Goal: Transaction & Acquisition: Purchase product/service

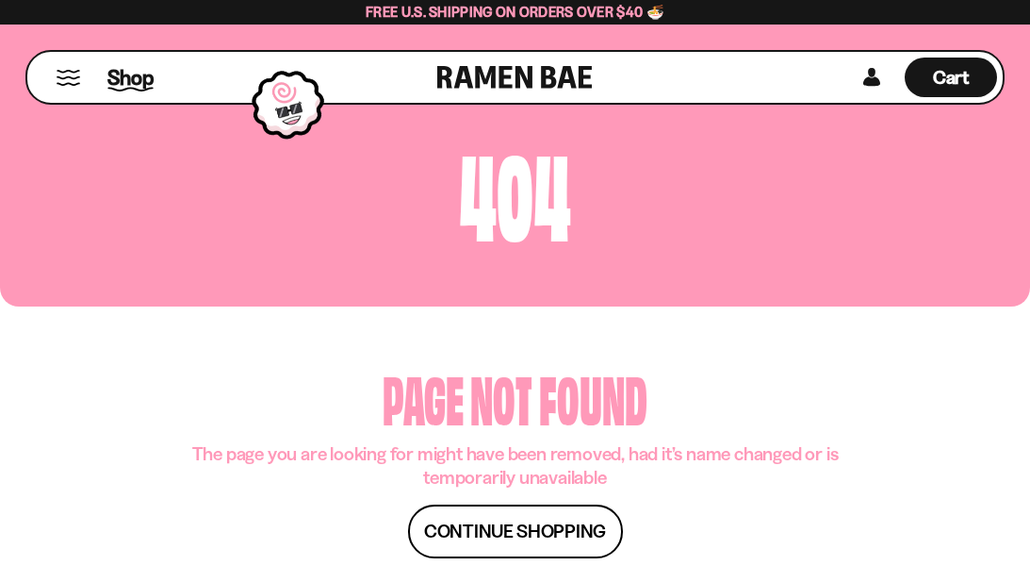
click at [130, 74] on span "Shop" at bounding box center [130, 77] width 46 height 28
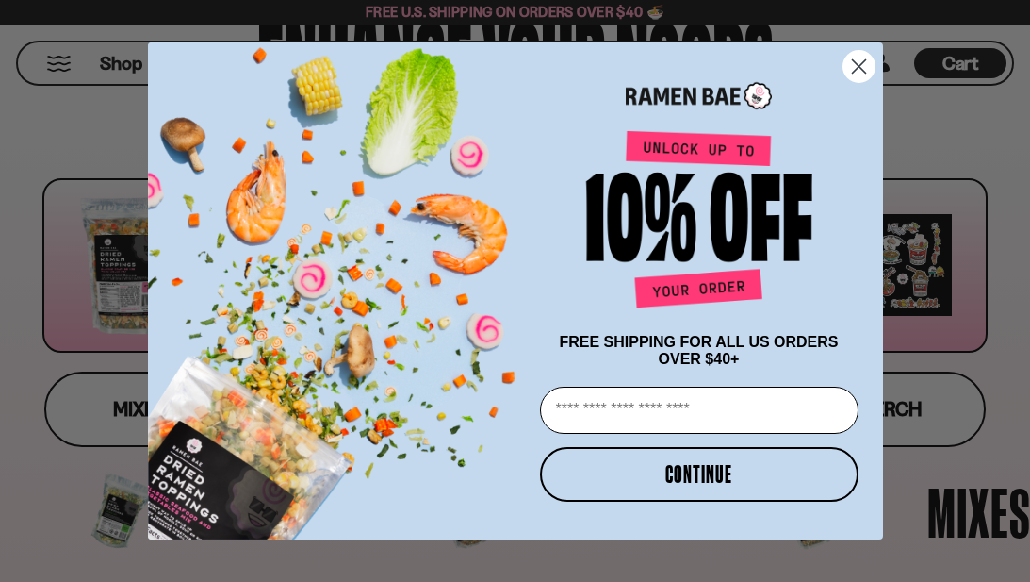
scroll to position [183, 0]
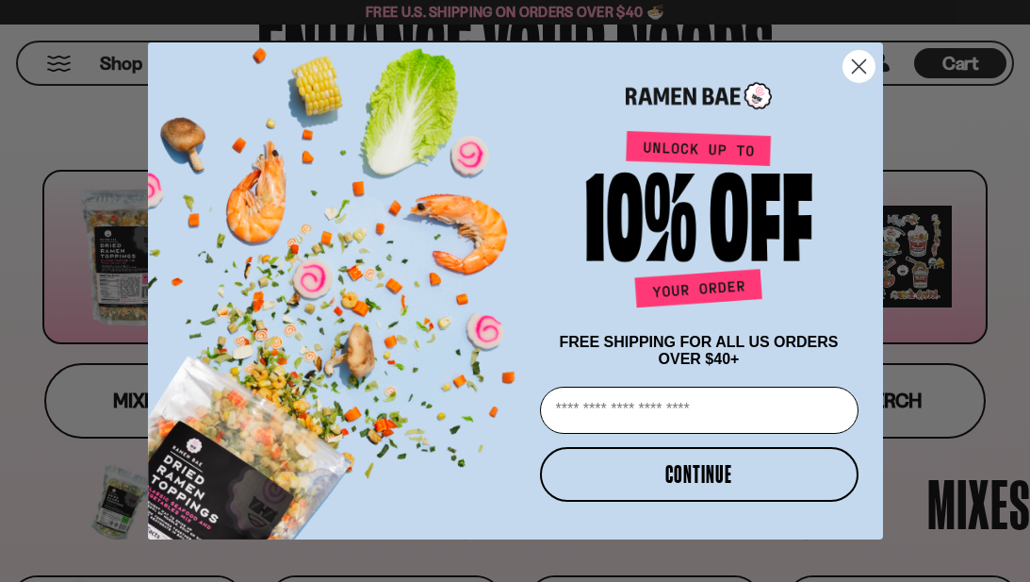
click at [864, 62] on circle "Close dialog" at bounding box center [858, 66] width 31 height 31
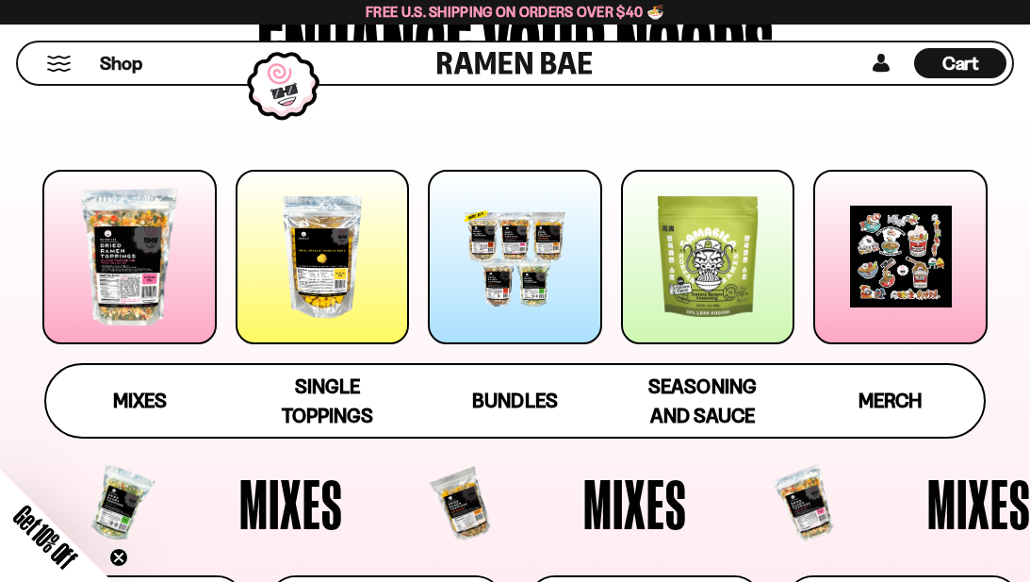
click at [140, 265] on div at bounding box center [129, 257] width 174 height 174
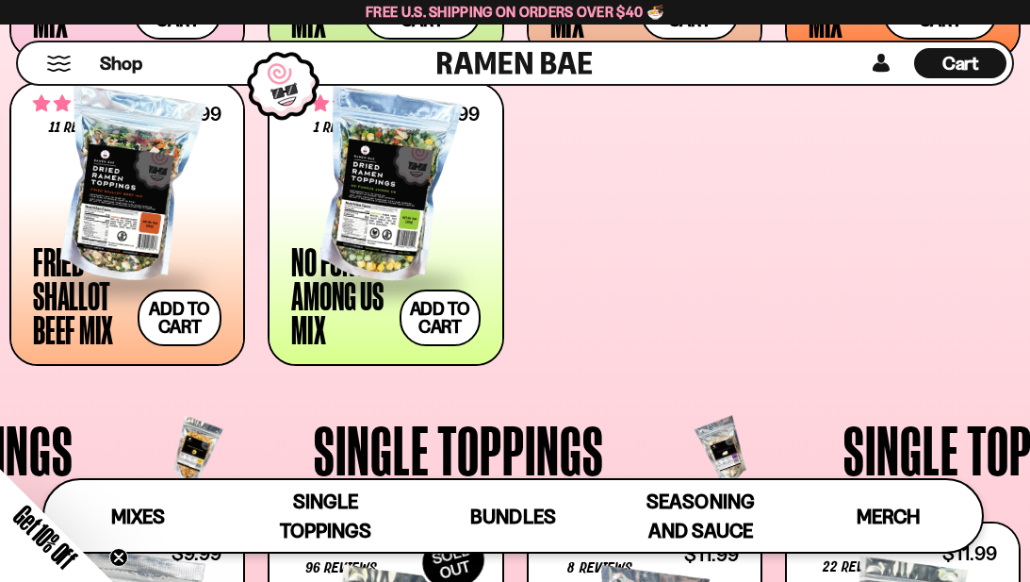
scroll to position [951, 0]
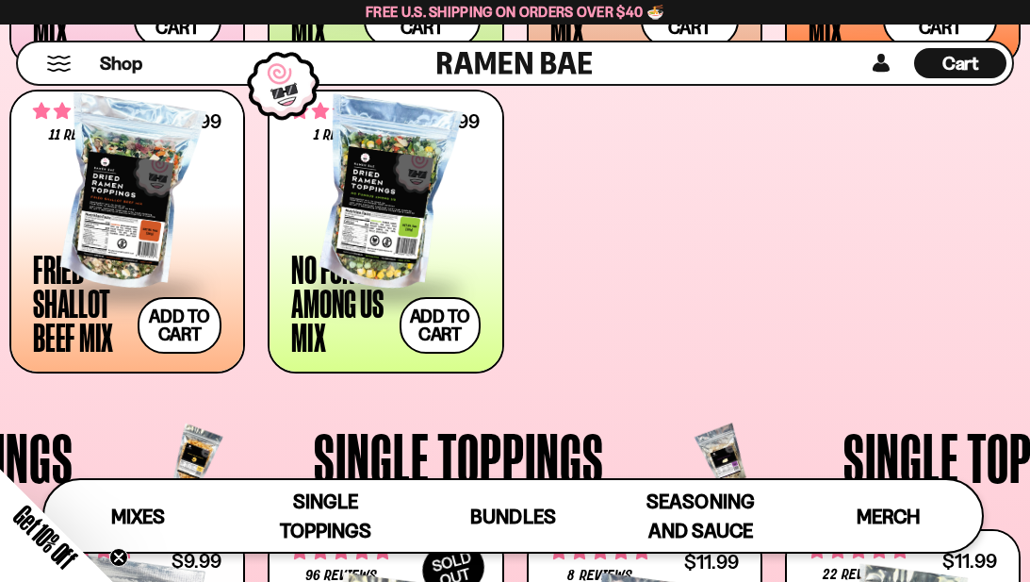
click at [410, 211] on div at bounding box center [385, 194] width 188 height 188
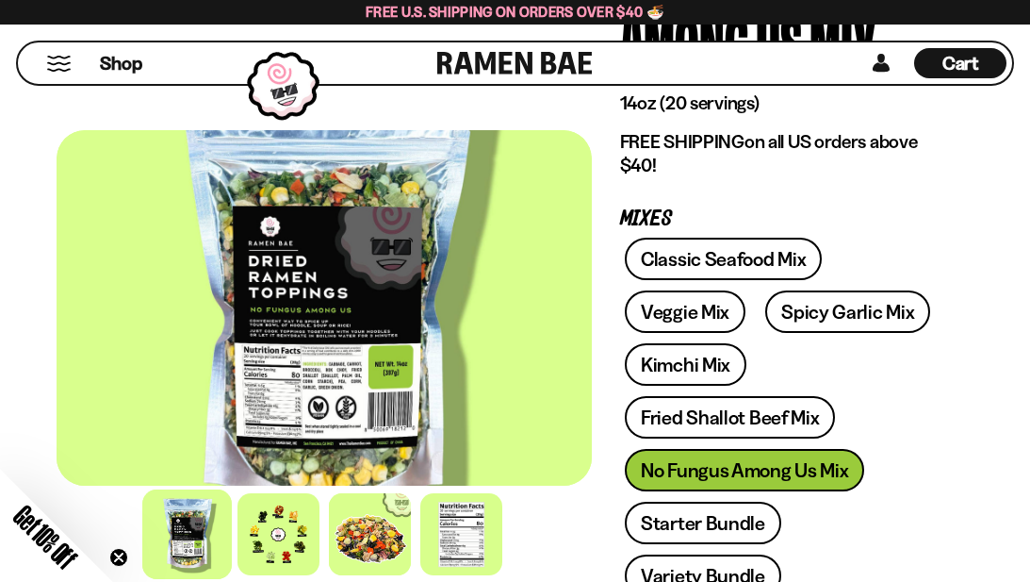
scroll to position [272, 0]
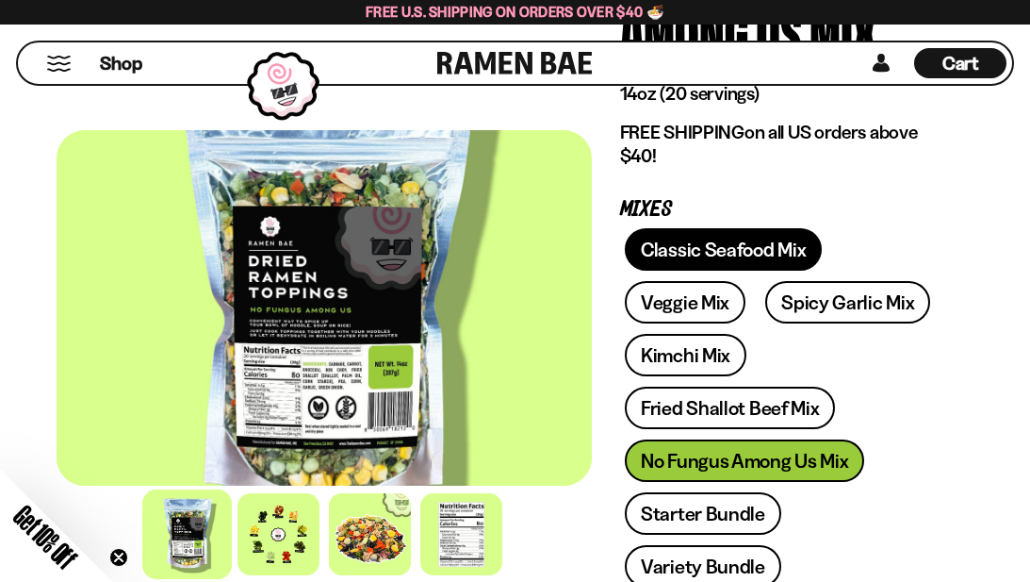
click at [718, 238] on link "Classic Seafood Mix" at bounding box center [723, 249] width 197 height 42
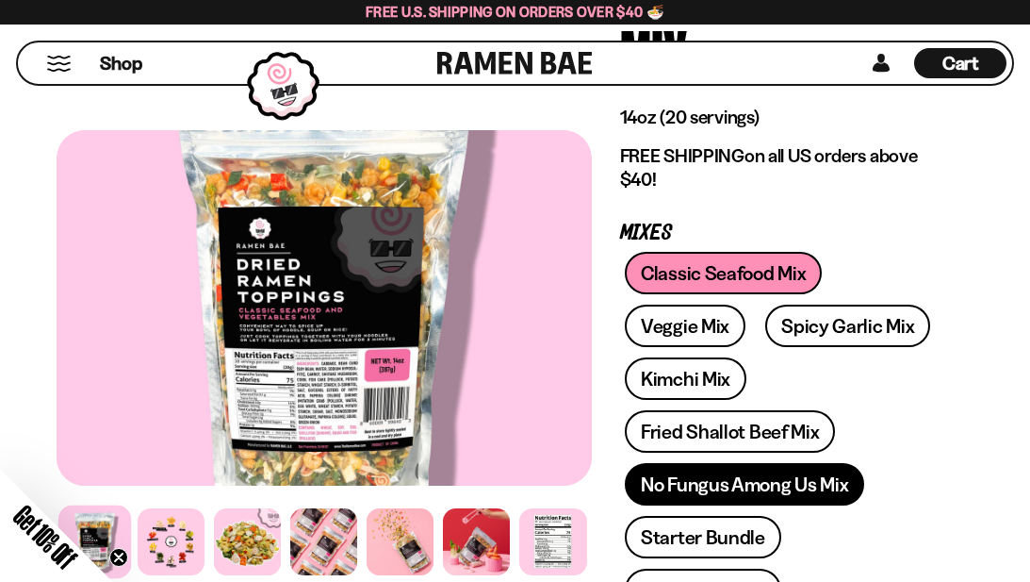
scroll to position [249, 0]
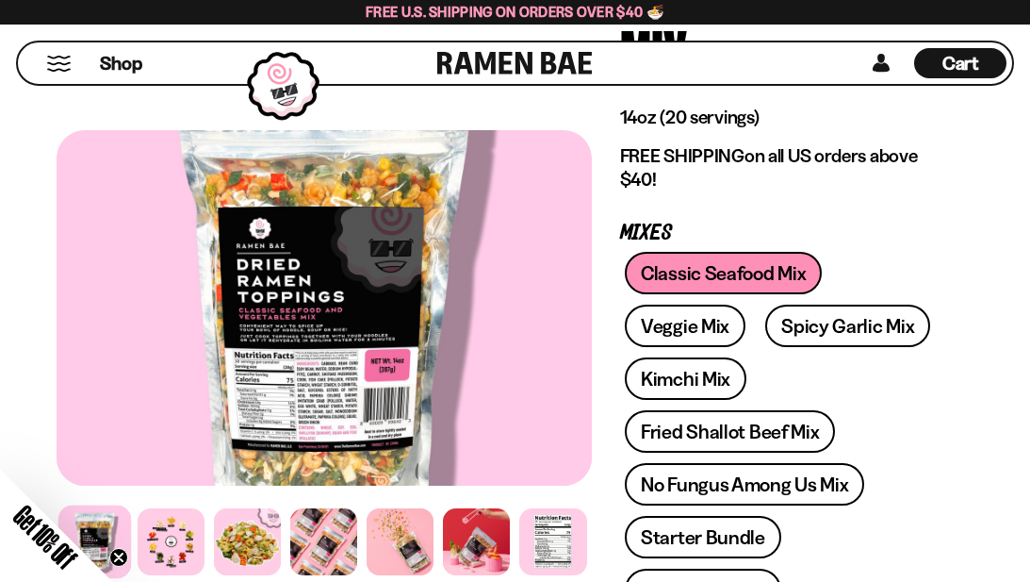
click at [726, 259] on div "Classic Seafood Mix Veggie Mix Spicy Garlic Mix Kimchi Mix Fried Shallot Beef M…" at bounding box center [782, 436] width 325 height 369
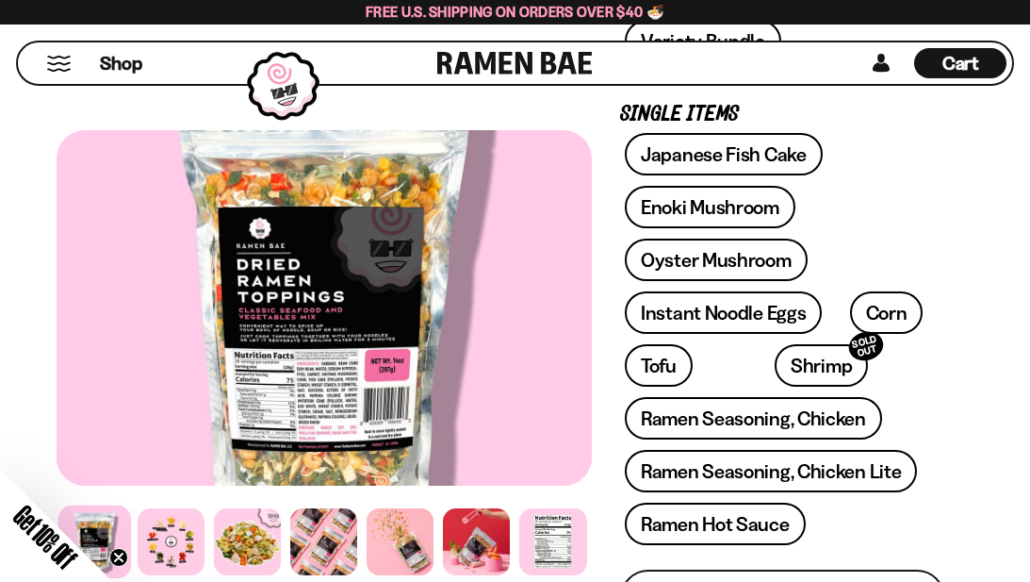
scroll to position [813, 0]
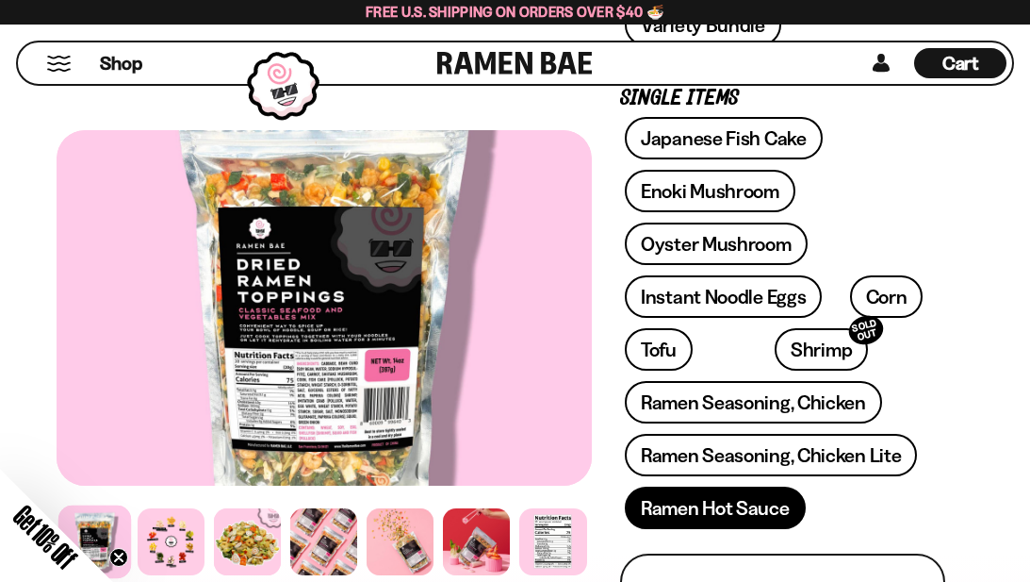
click at [650, 486] on link "Ramen Hot Sauce" at bounding box center [715, 507] width 181 height 42
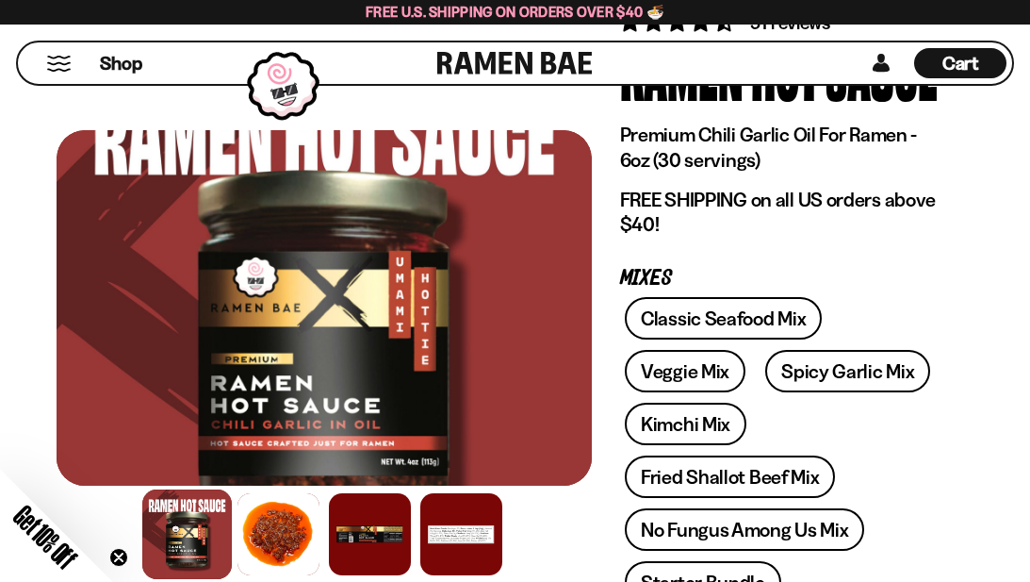
scroll to position [159, 0]
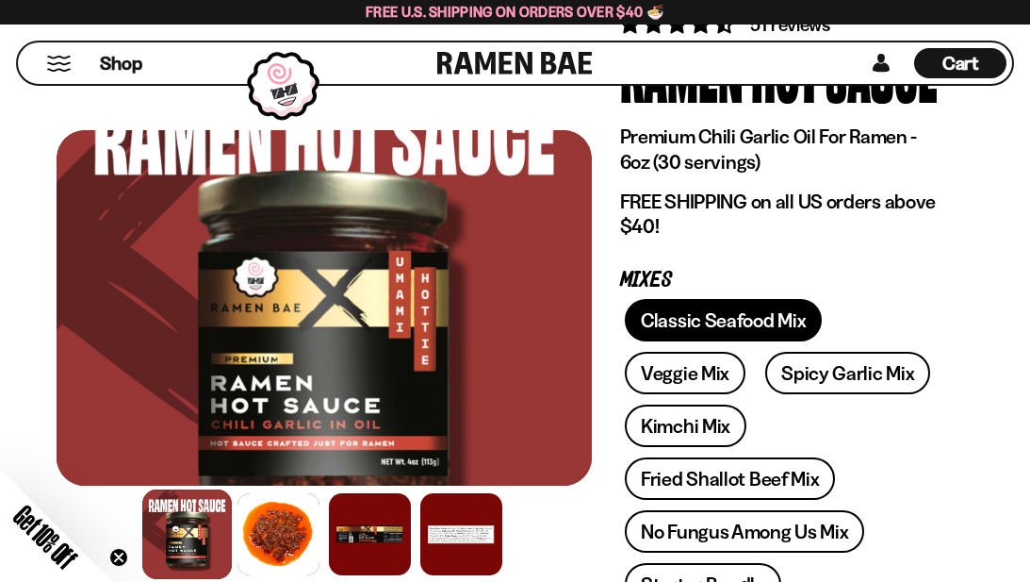
click at [713, 315] on link "Classic Seafood Mix" at bounding box center [723, 320] width 197 height 42
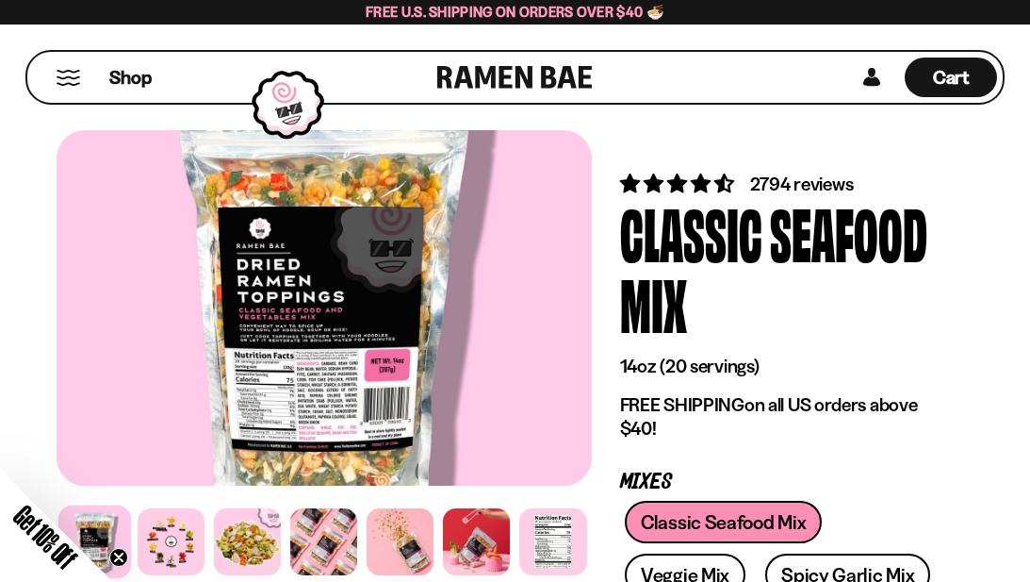
click at [53, 77] on div "Shop" at bounding box center [235, 77] width 404 height 51
click at [62, 78] on button "Mobile Menu Trigger" at bounding box center [68, 78] width 25 height 16
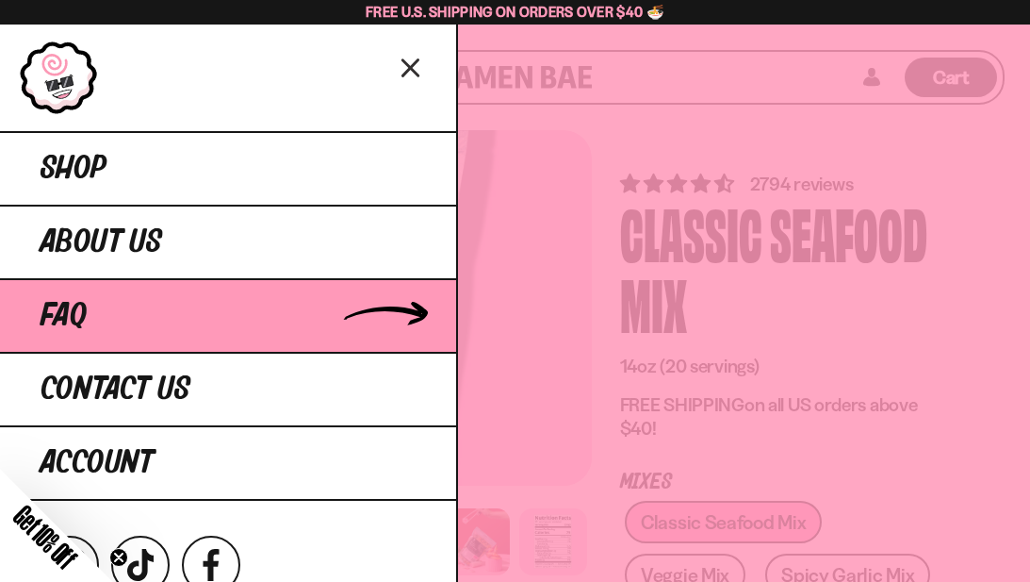
click at [83, 307] on span "FAQ" at bounding box center [64, 316] width 46 height 34
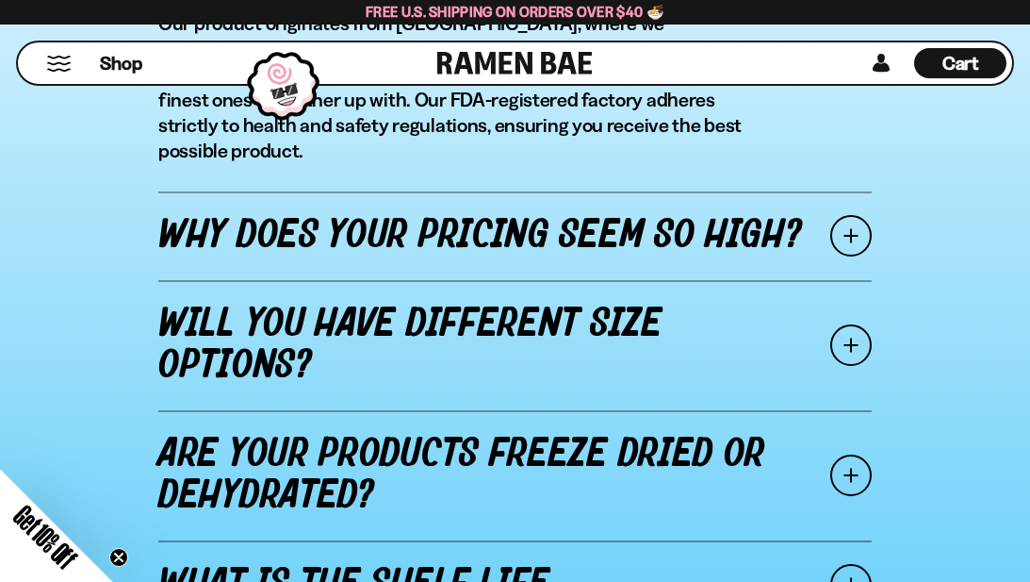
scroll to position [2372, 0]
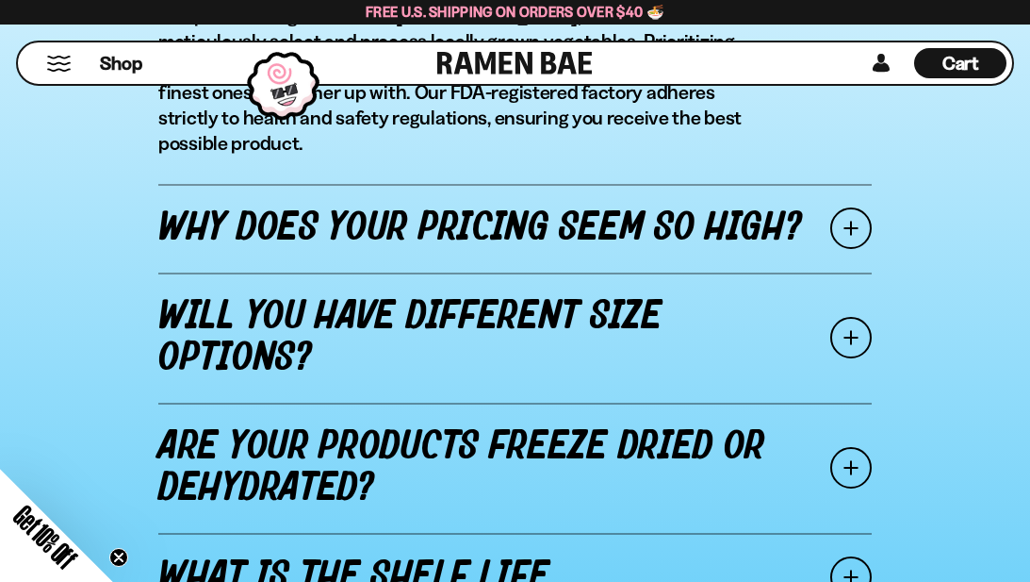
click at [859, 195] on link "Why does your pricing seem so high?" at bounding box center [514, 228] width 713 height 89
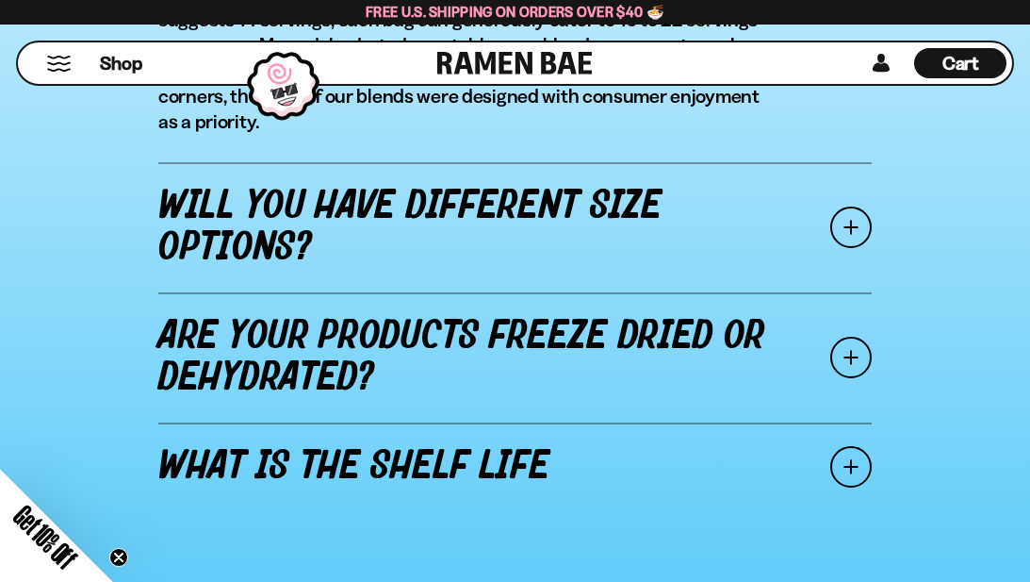
scroll to position [2596, 0]
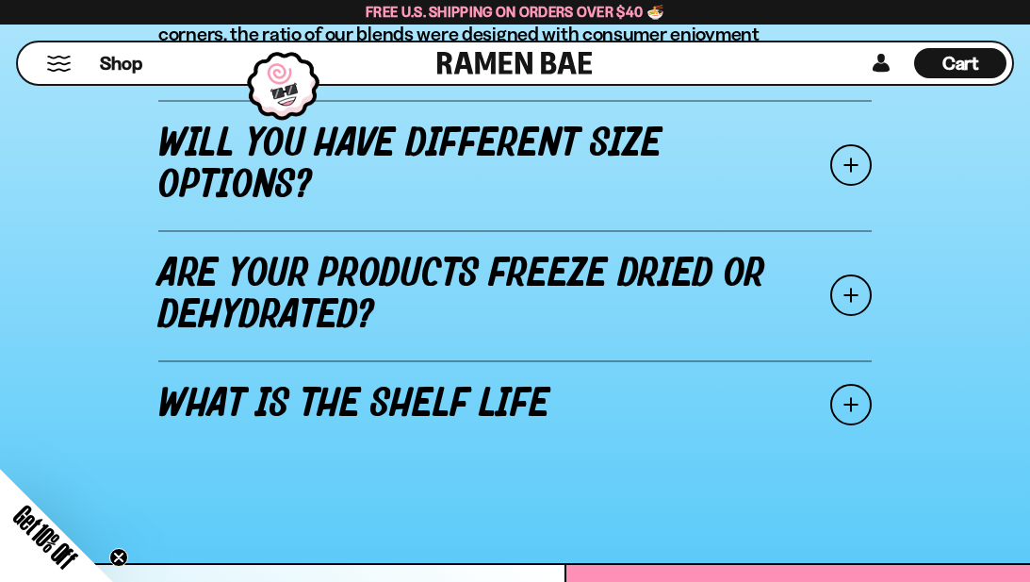
click at [862, 174] on span at bounding box center [850, 164] width 41 height 41
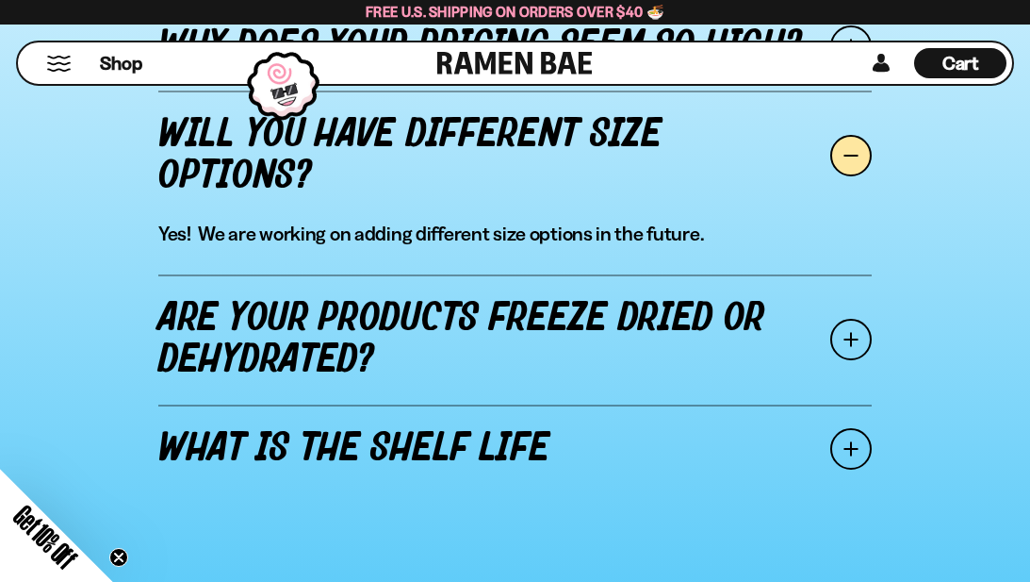
scroll to position [2371, 0]
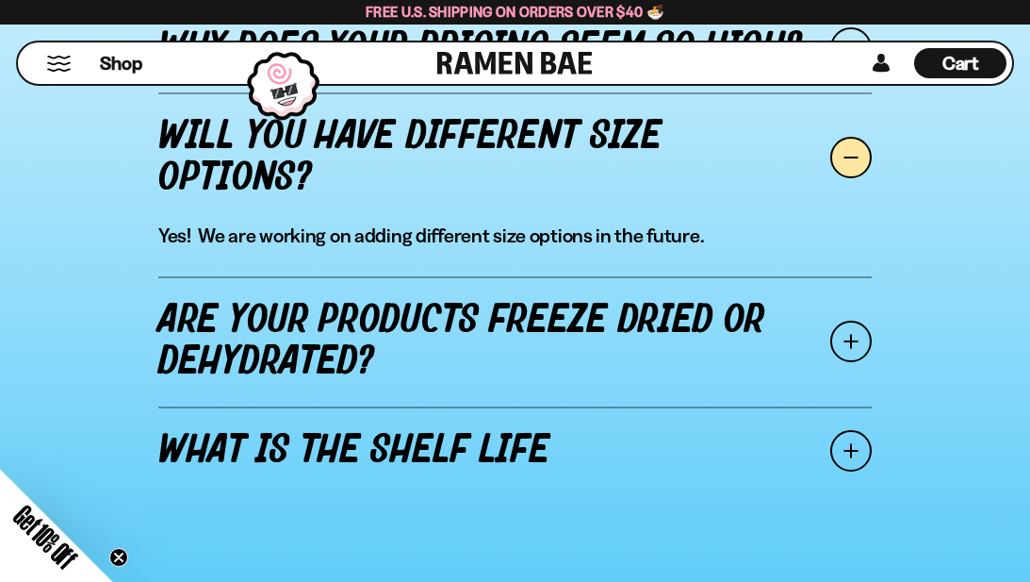
click at [850, 357] on span at bounding box center [850, 340] width 41 height 41
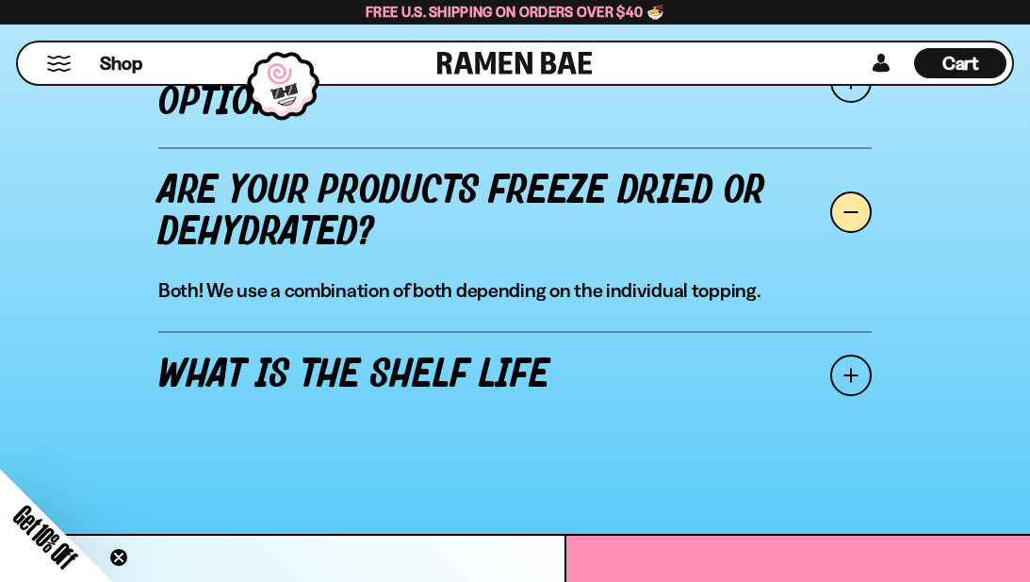
scroll to position [2470, 0]
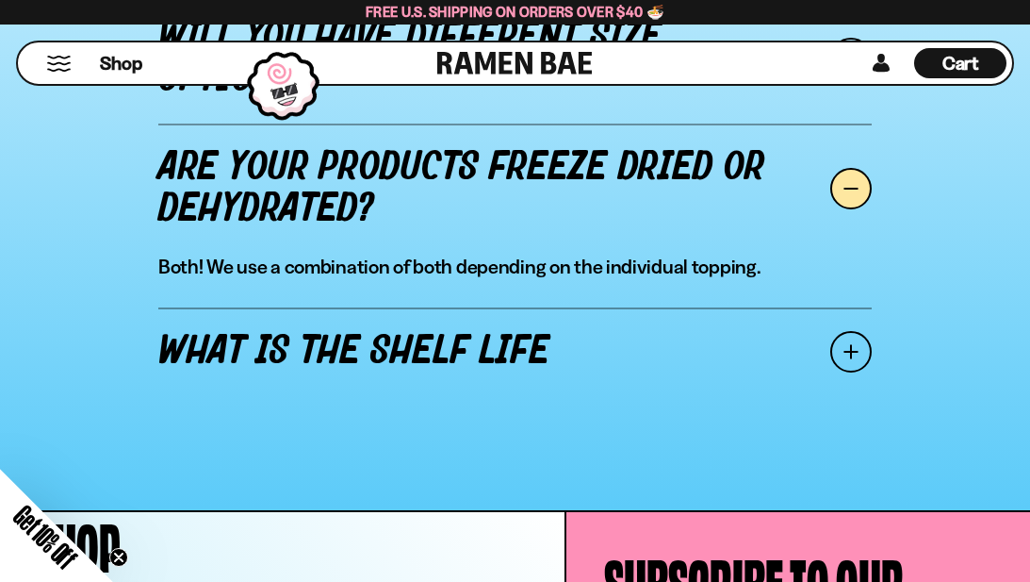
click at [844, 372] on span at bounding box center [850, 351] width 41 height 41
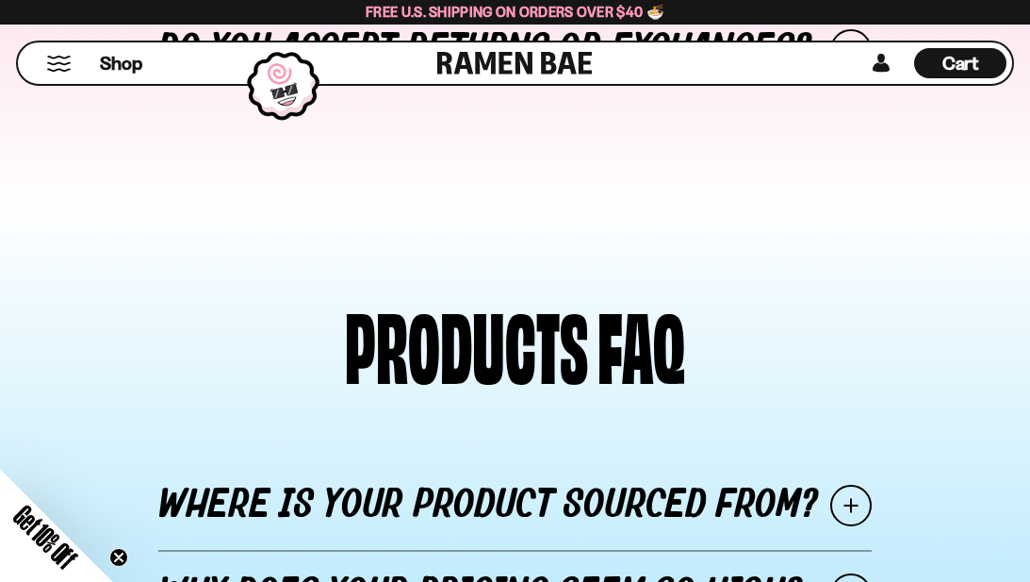
scroll to position [1825, 0]
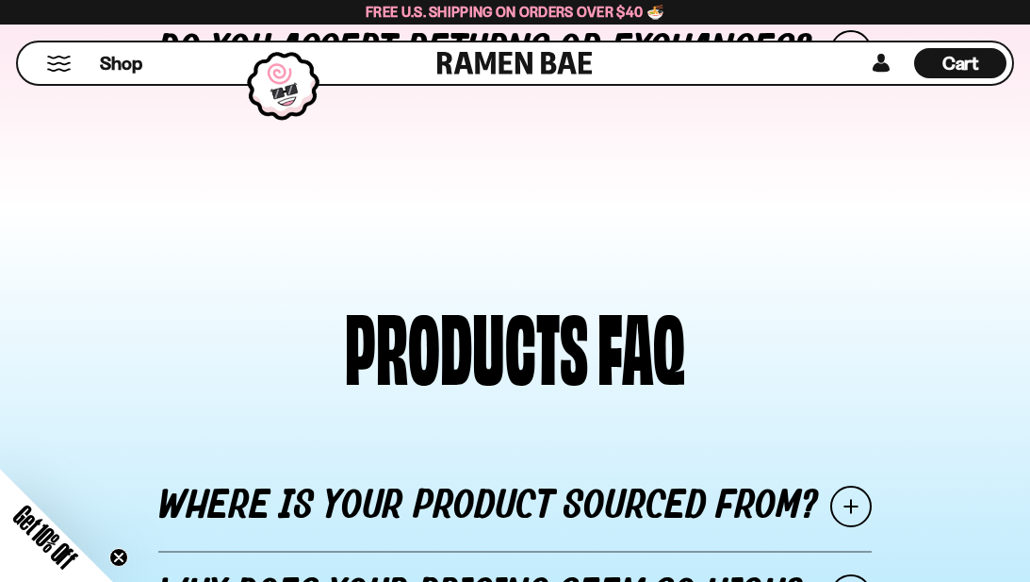
click at [56, 62] on button "Mobile Menu Trigger" at bounding box center [58, 64] width 25 height 16
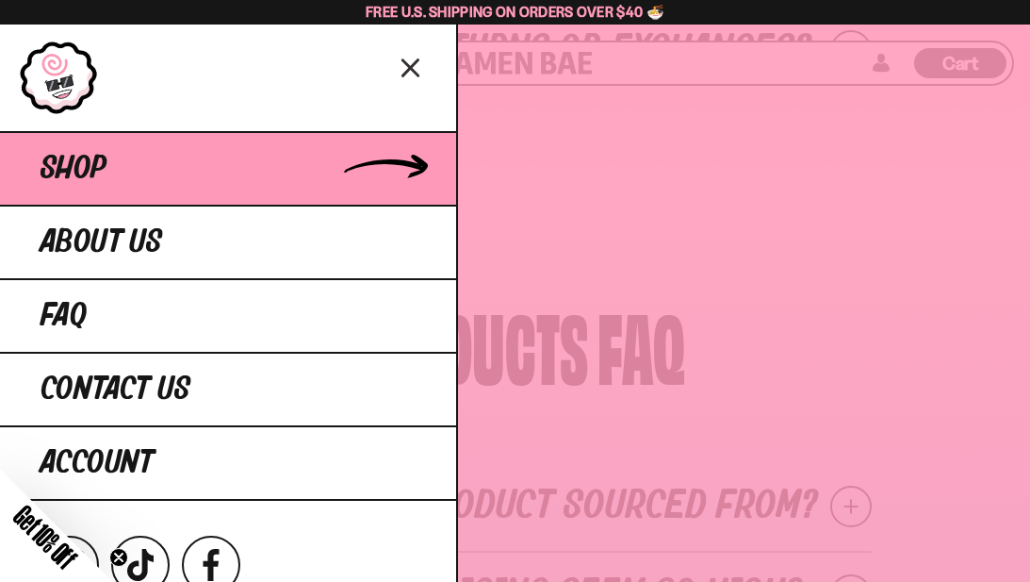
click at [78, 166] on span "Shop" at bounding box center [74, 169] width 66 height 34
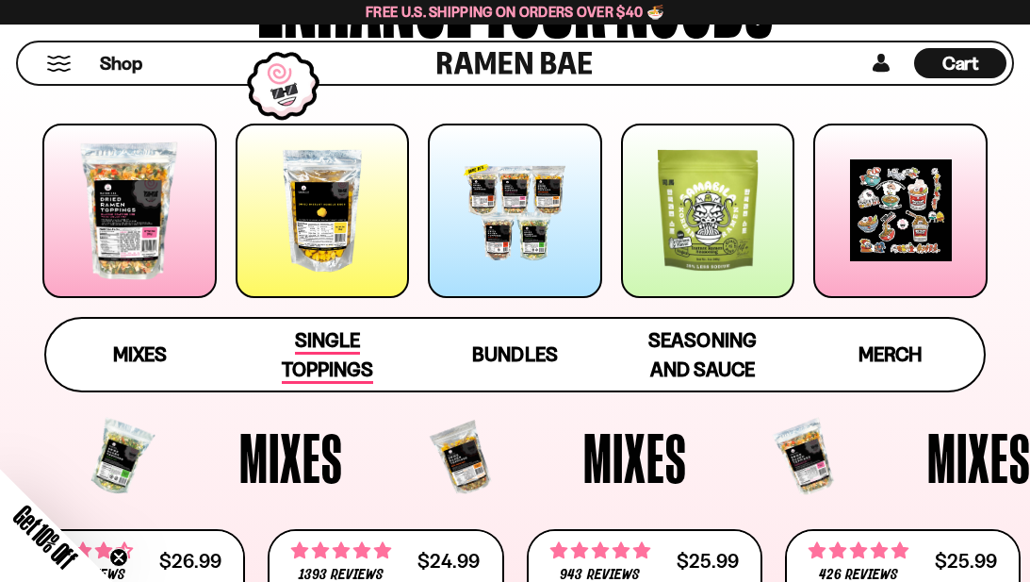
scroll to position [238, 0]
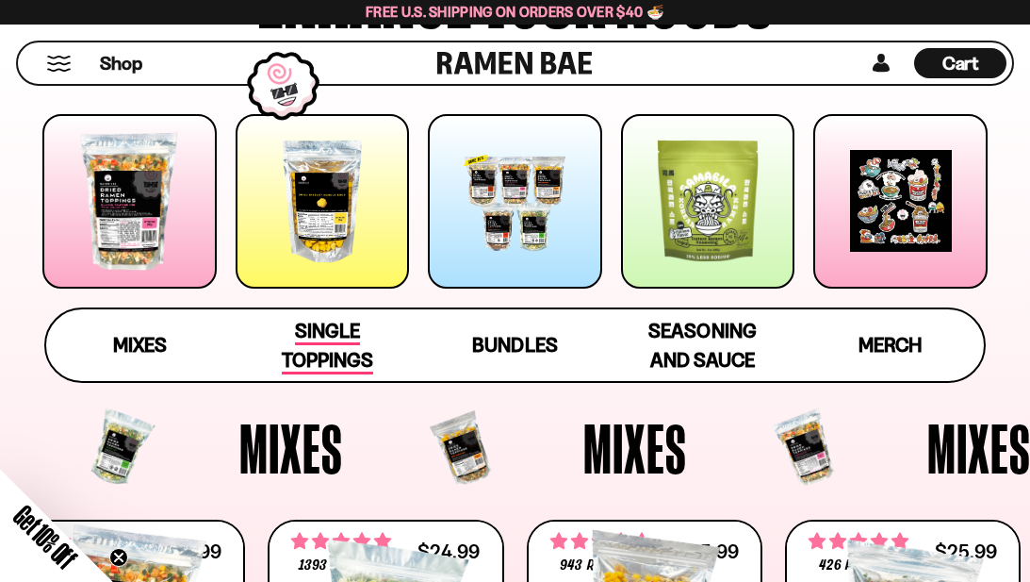
click at [325, 331] on span "Single Toppings" at bounding box center [327, 347] width 91 height 56
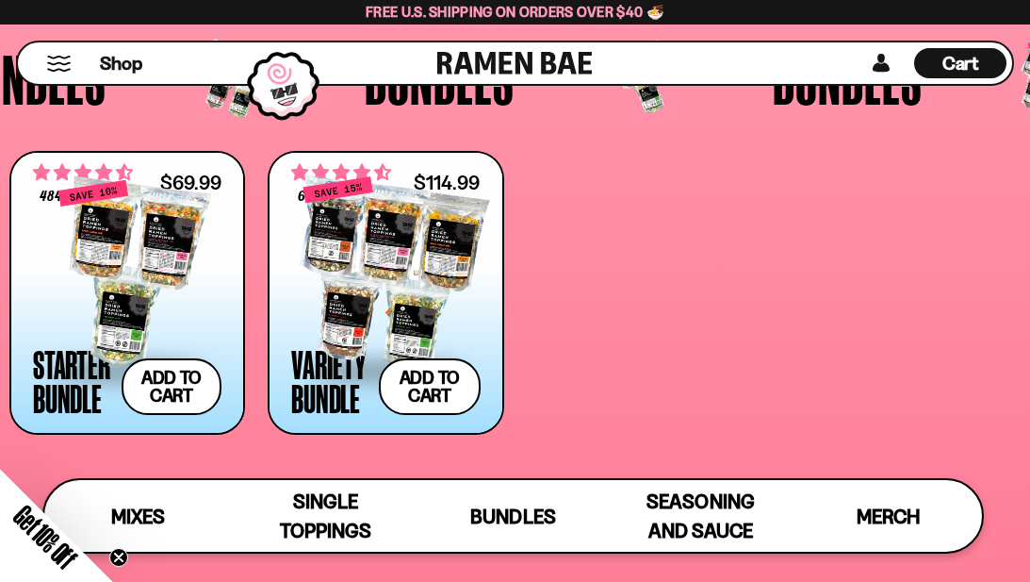
scroll to position [2998, 0]
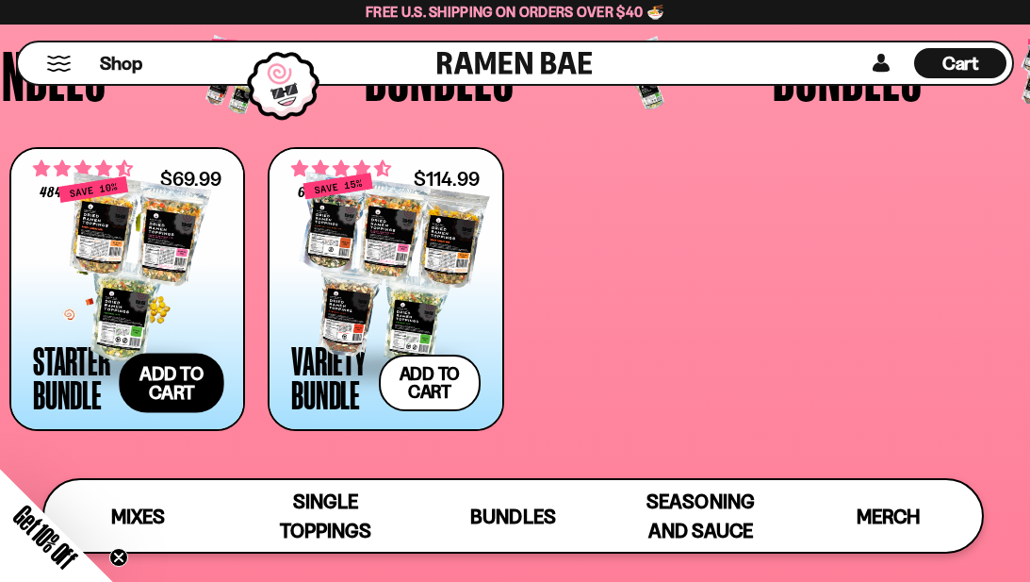
click at [162, 374] on button "Add to cart" at bounding box center [172, 382] width 106 height 59
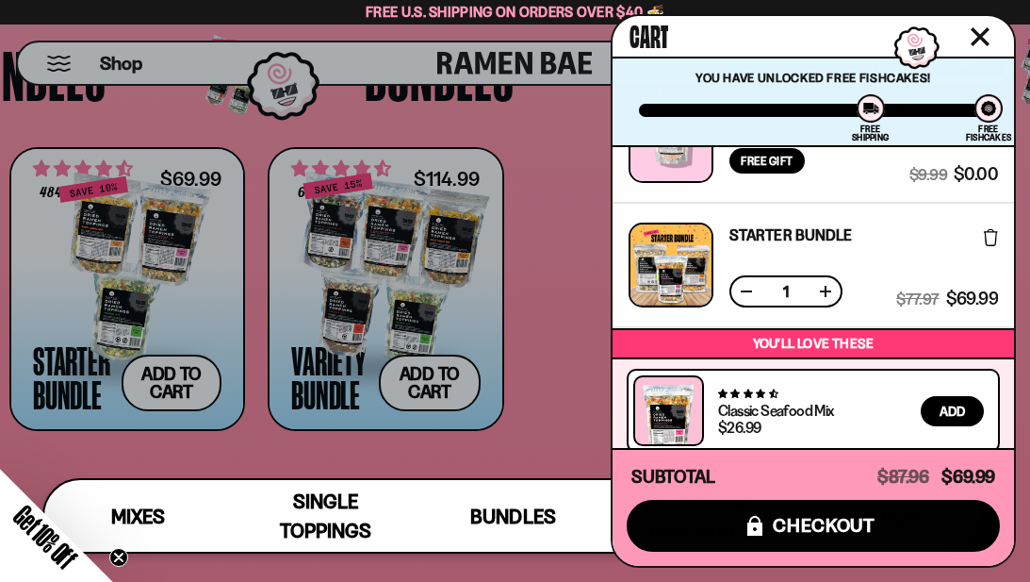
scroll to position [0, 0]
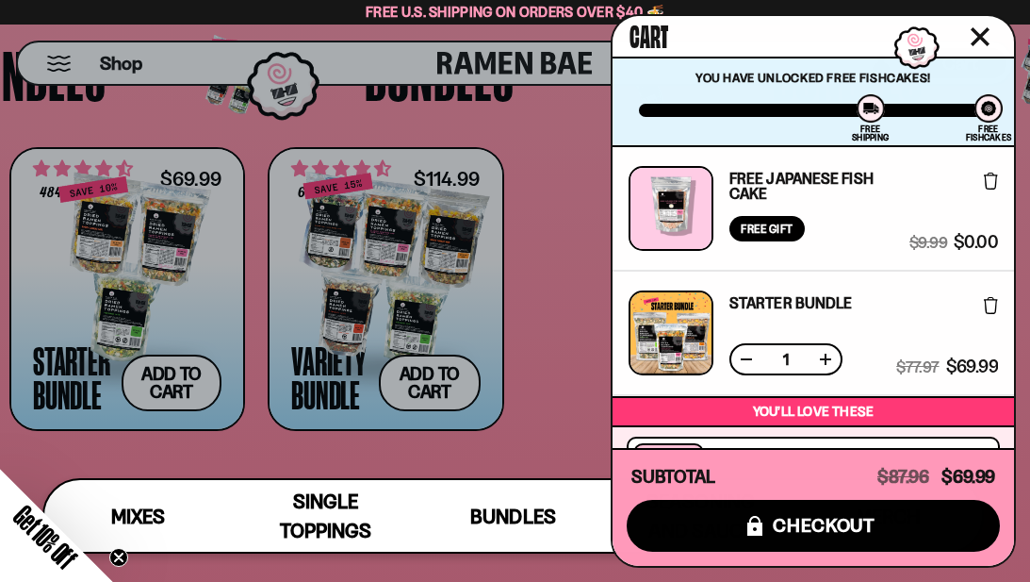
click at [779, 305] on link "Starter Bundle" at bounding box center [790, 302] width 123 height 15
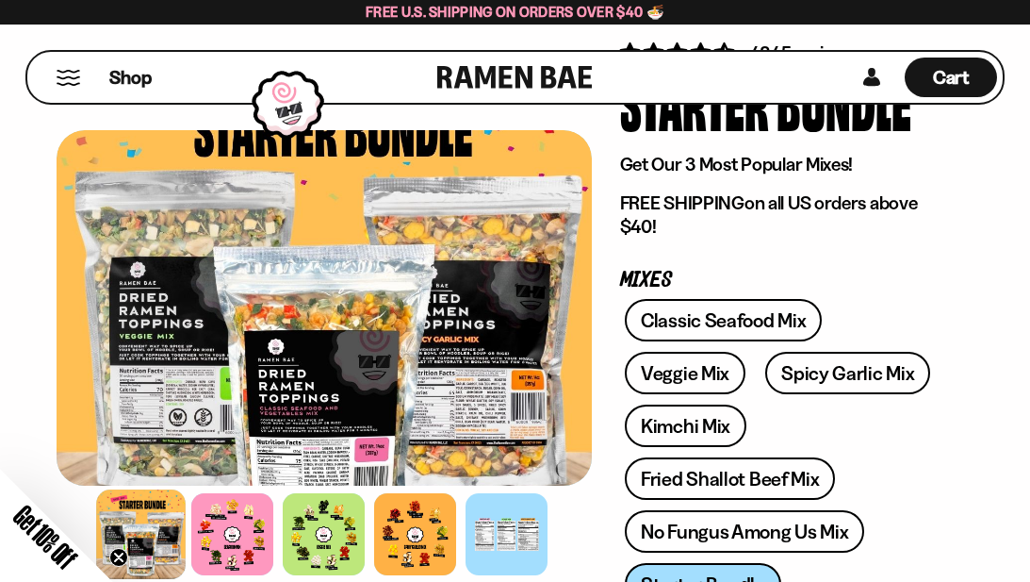
scroll to position [143, 0]
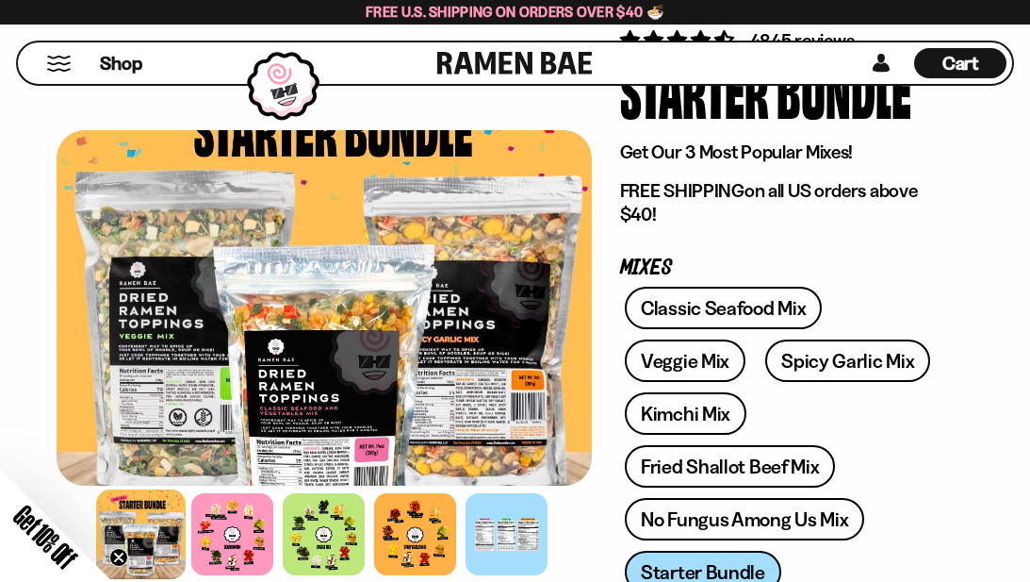
click at [917, 89] on div "Shop Cart D0381C2F-513E-4F90-8A41-6F0A75DCBAAA" at bounding box center [515, 63] width 1030 height 77
click at [961, 60] on span "Cart" at bounding box center [960, 63] width 37 height 23
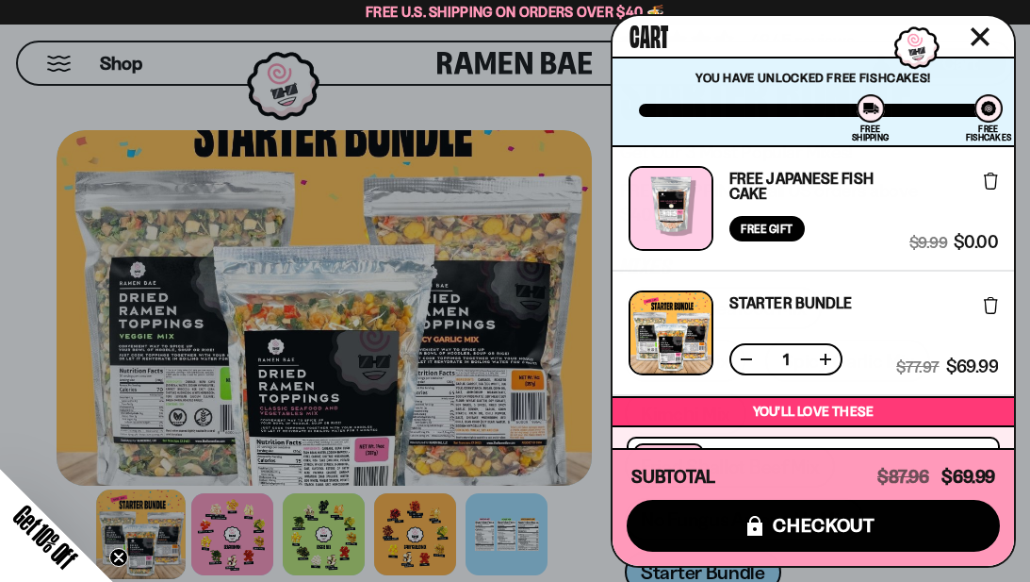
click at [771, 222] on div "Free Gift" at bounding box center [766, 228] width 75 height 25
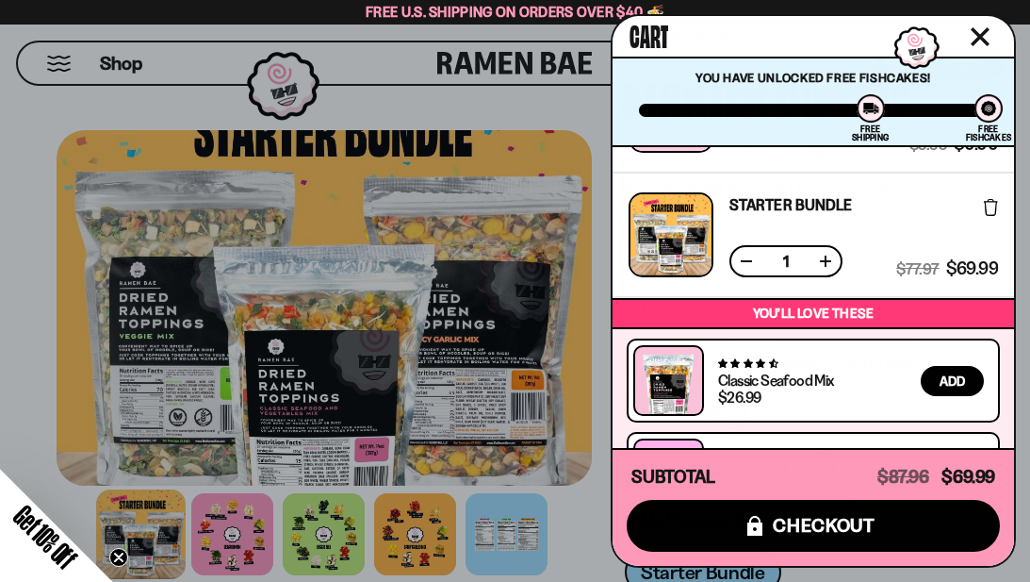
scroll to position [96, 0]
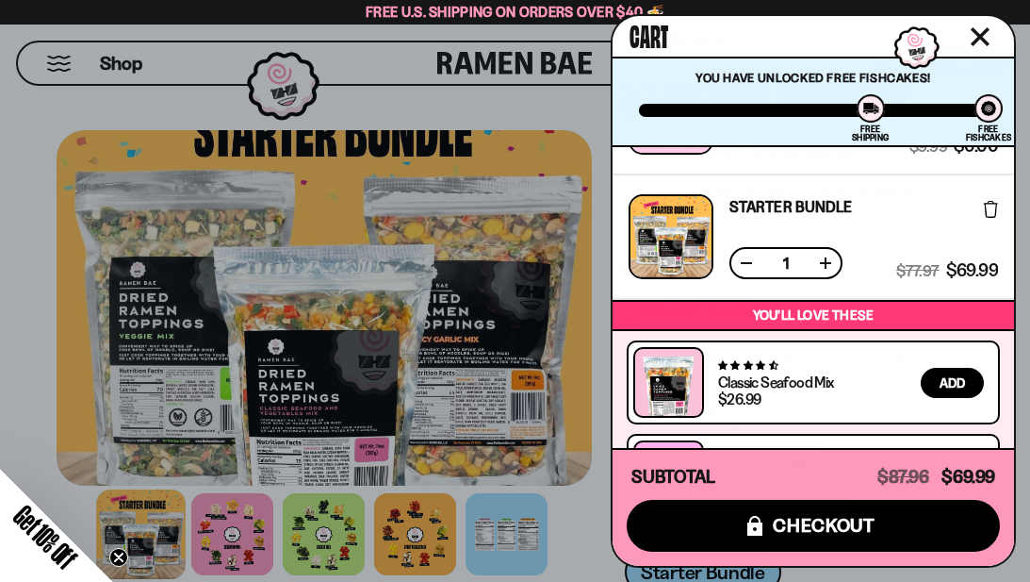
click at [984, 211] on icon at bounding box center [991, 209] width 14 height 17
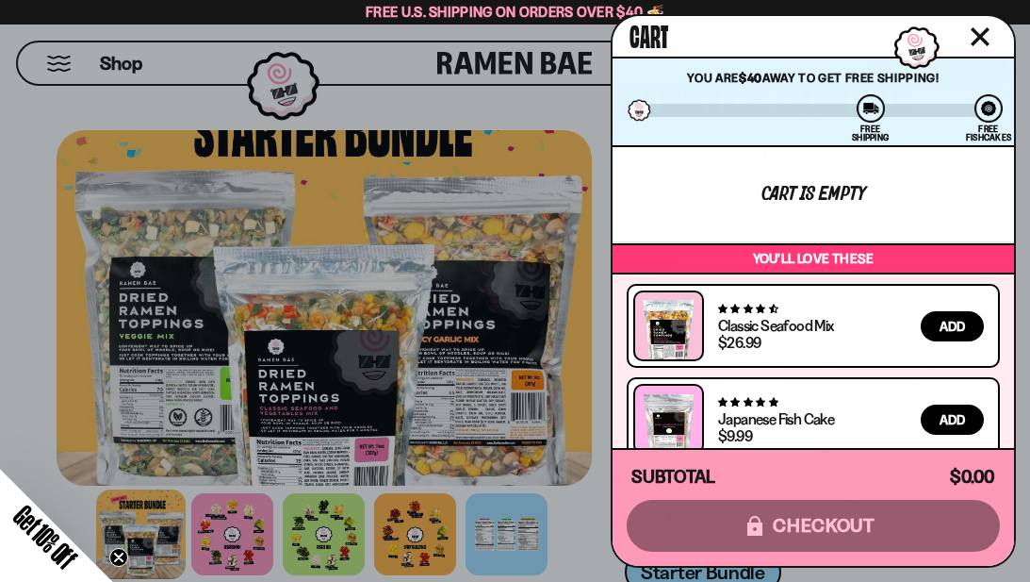
scroll to position [0, 0]
click at [979, 33] on icon "Close cart" at bounding box center [980, 36] width 19 height 19
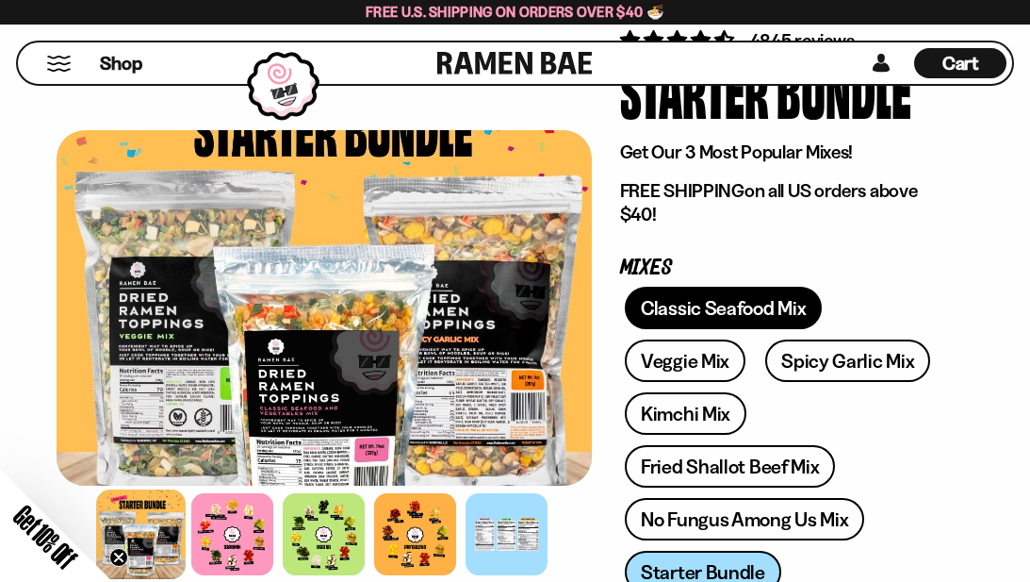
click at [729, 312] on link "Classic Seafood Mix" at bounding box center [723, 308] width 197 height 42
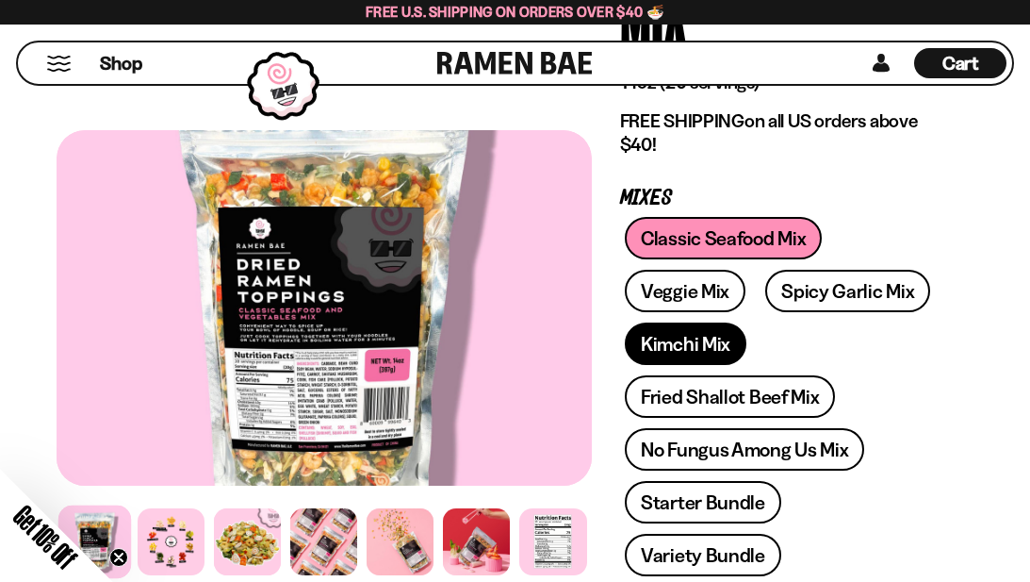
scroll to position [282, 0]
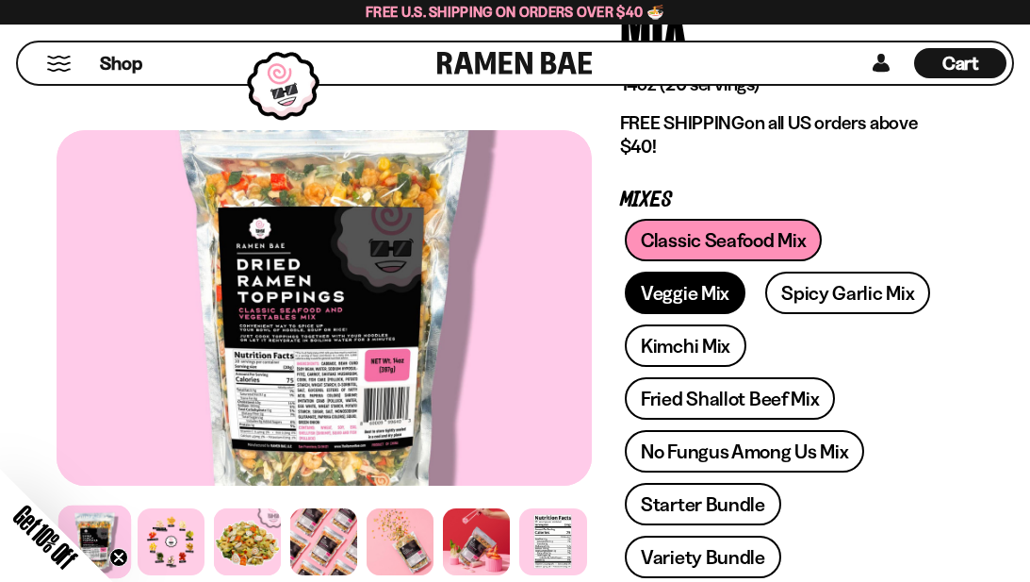
click at [701, 291] on link "Veggie Mix" at bounding box center [685, 292] width 121 height 42
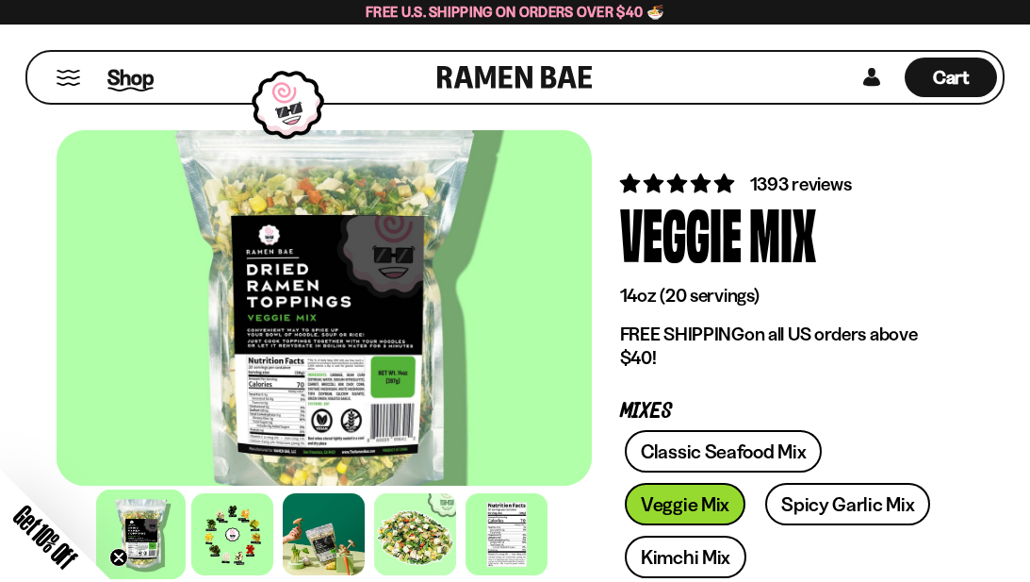
click at [126, 73] on span "Shop" at bounding box center [130, 77] width 46 height 28
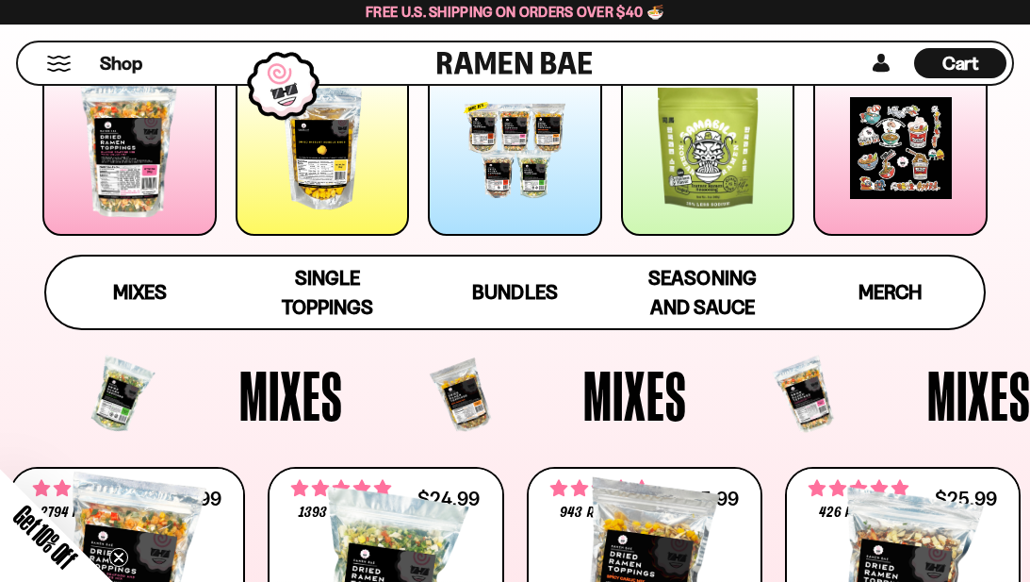
scroll to position [330, 0]
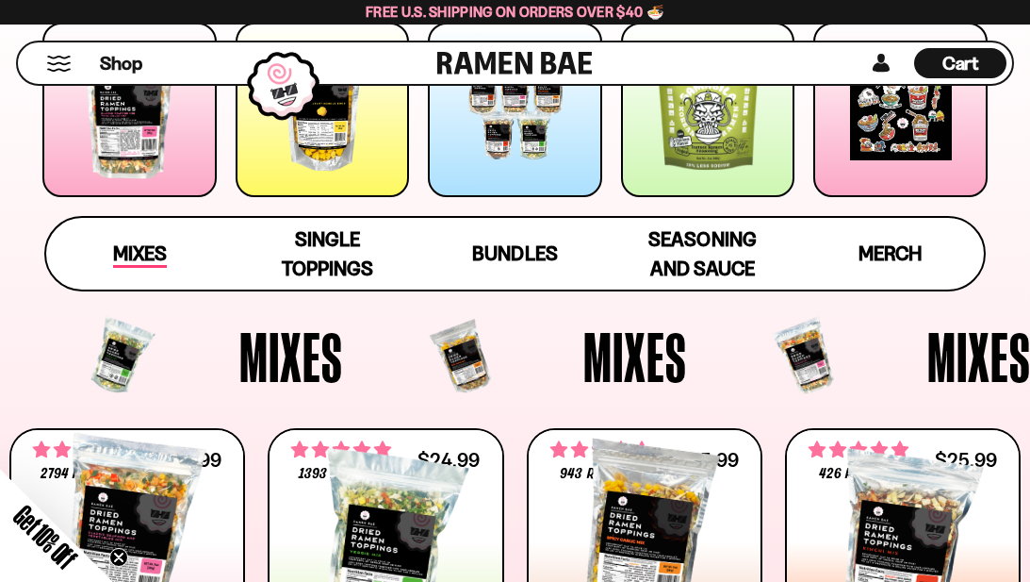
click at [130, 257] on span "Mixes" at bounding box center [140, 254] width 54 height 26
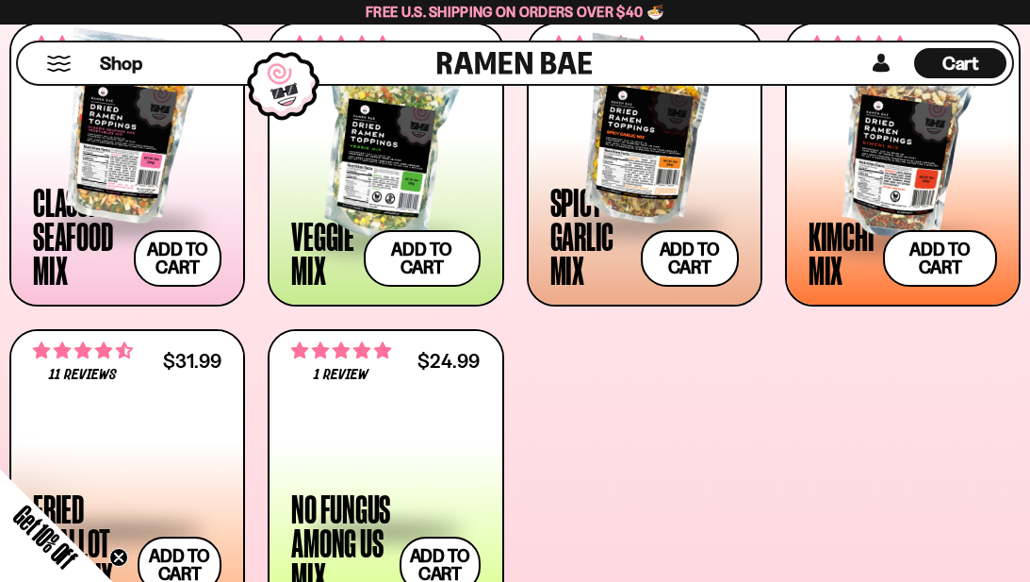
scroll to position [738, 0]
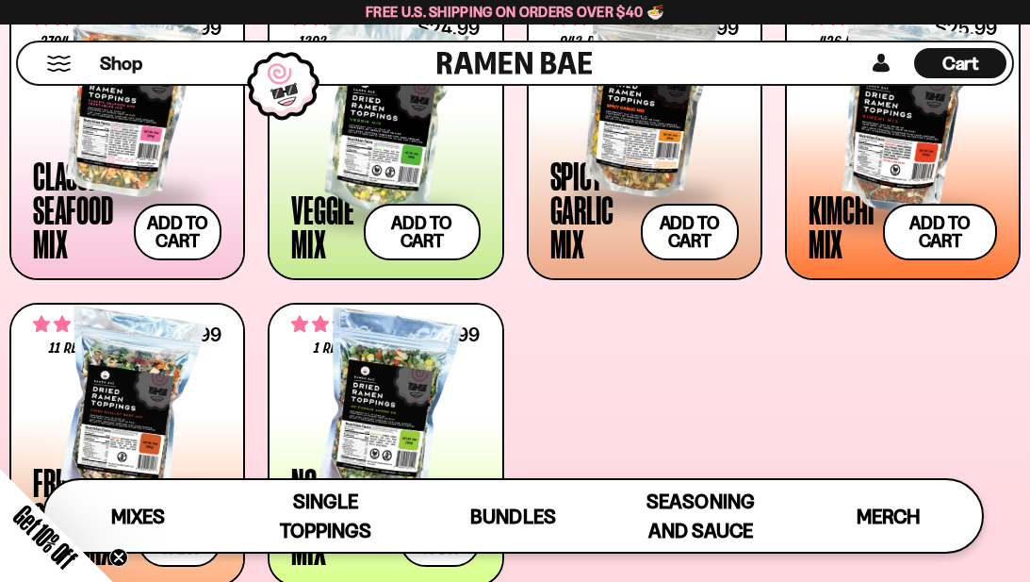
click at [79, 212] on span at bounding box center [127, 198] width 188 height 66
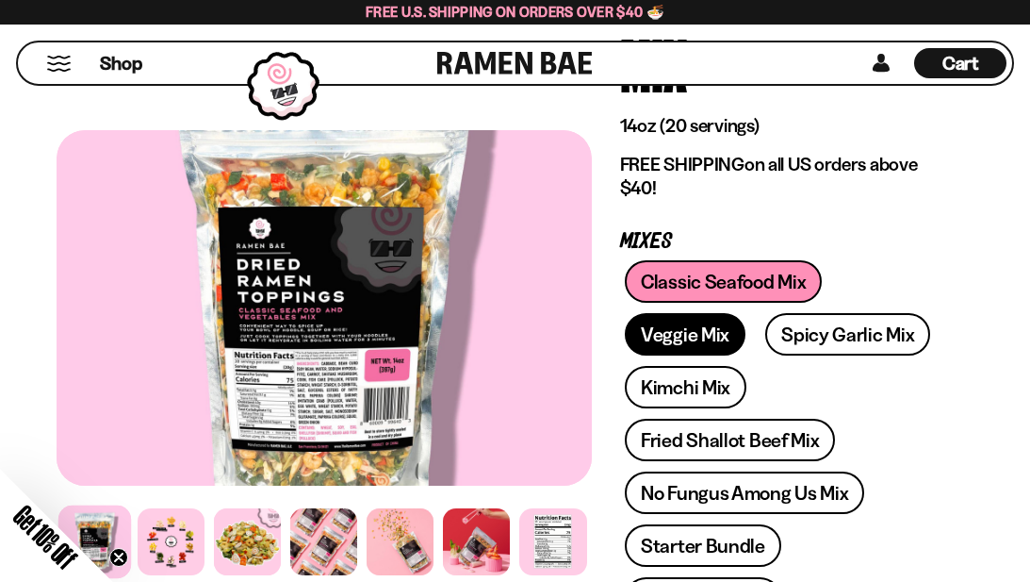
scroll to position [247, 0]
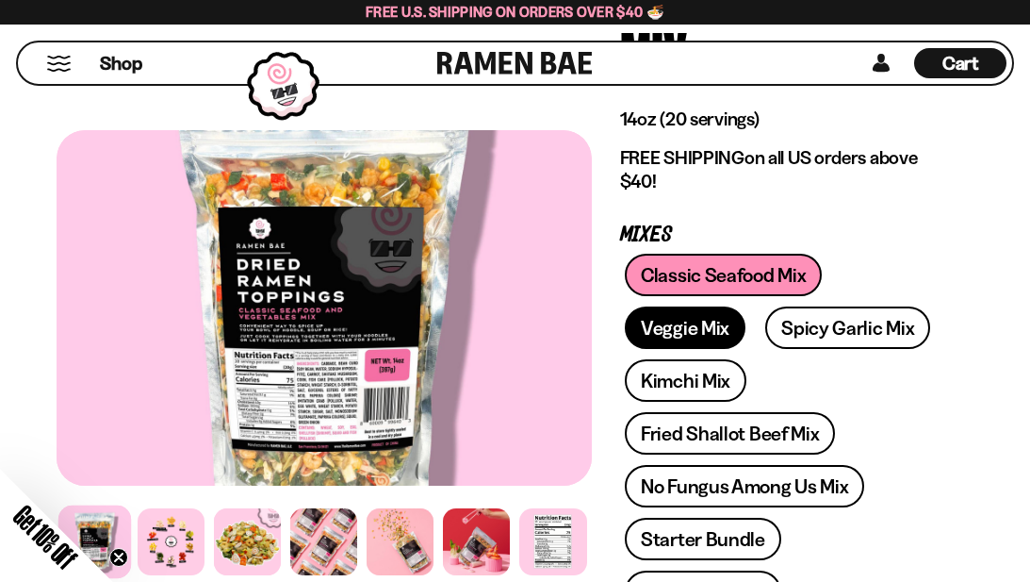
click at [663, 339] on link "Veggie Mix" at bounding box center [685, 327] width 121 height 42
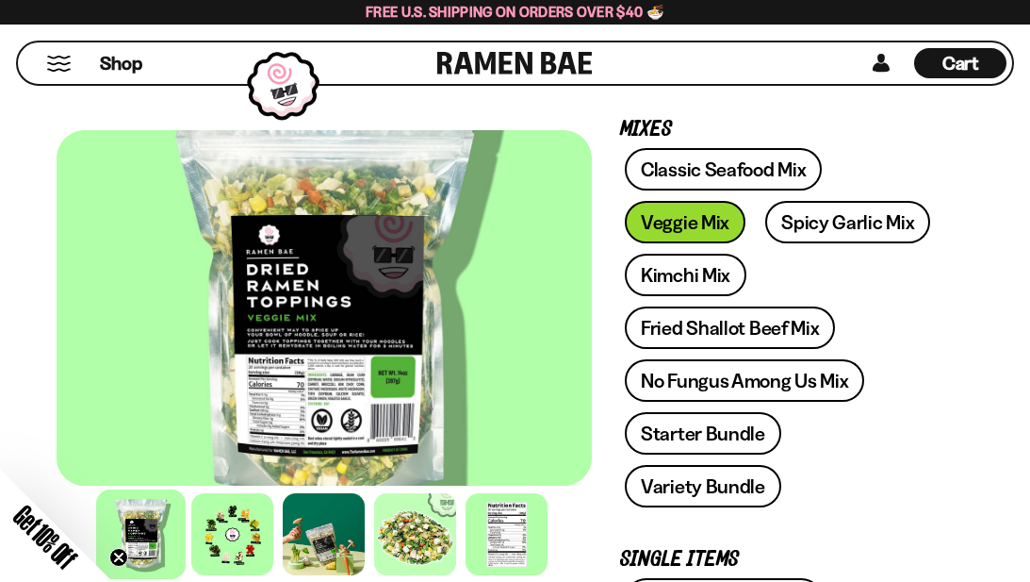
scroll to position [277, 0]
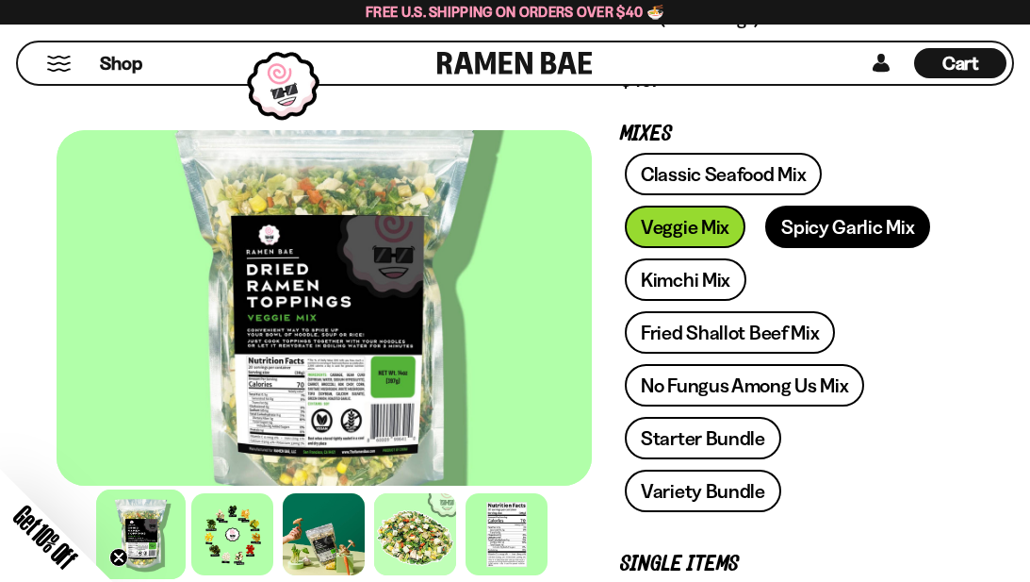
click at [811, 228] on link "Spicy Garlic Mix" at bounding box center [847, 226] width 165 height 42
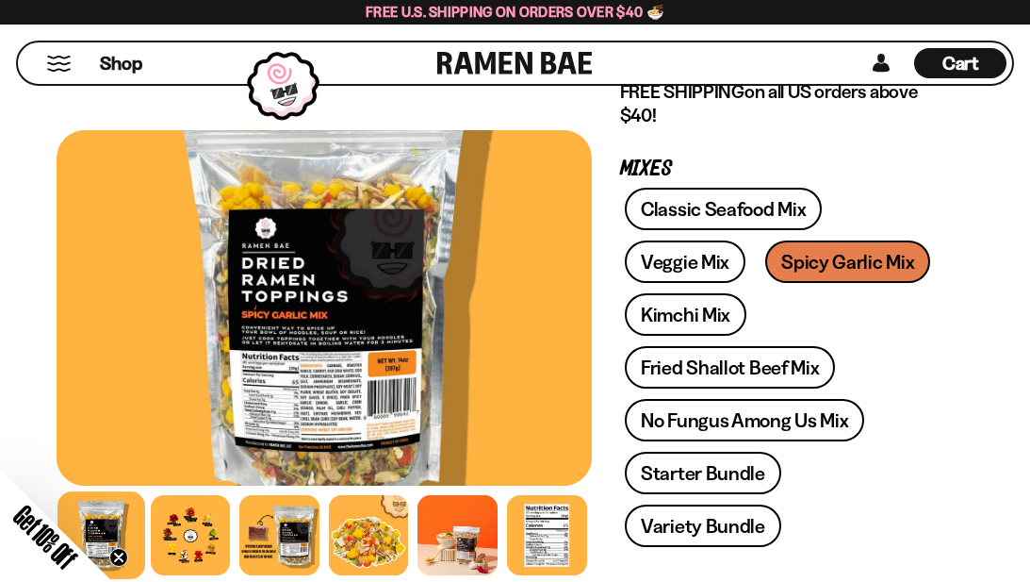
scroll to position [236, 0]
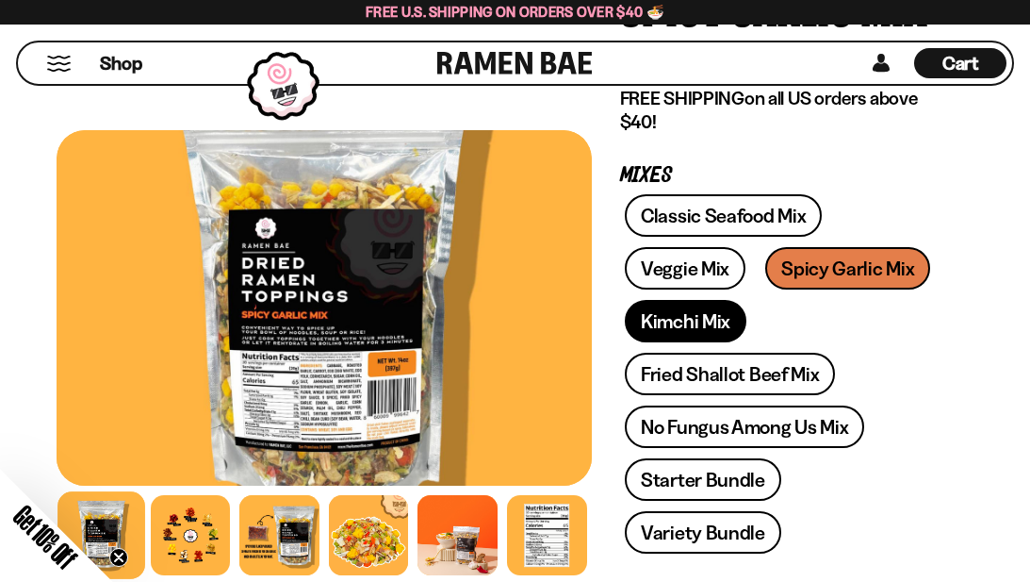
click at [709, 330] on link "Kimchi Mix" at bounding box center [686, 321] width 122 height 42
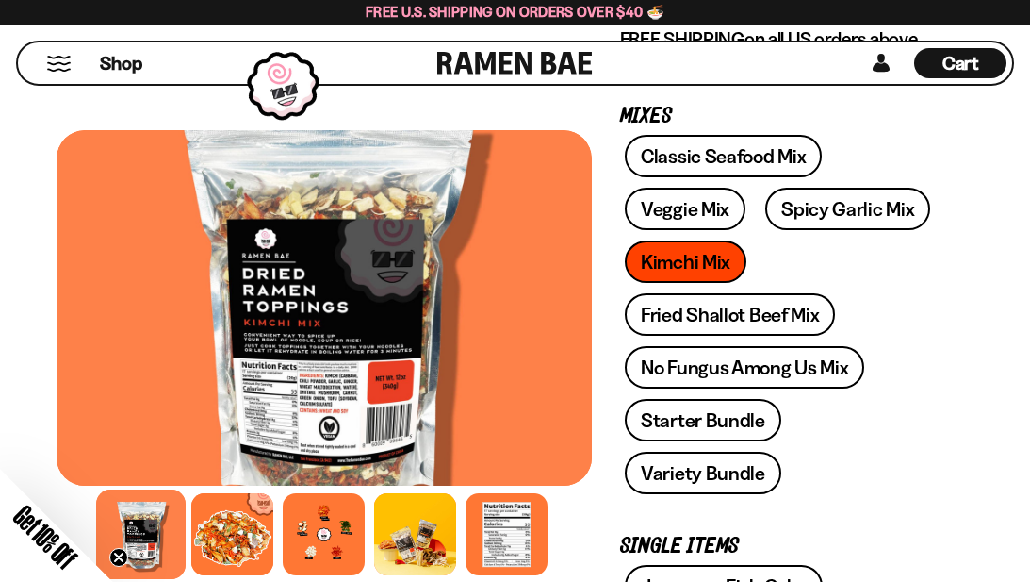
scroll to position [288, 0]
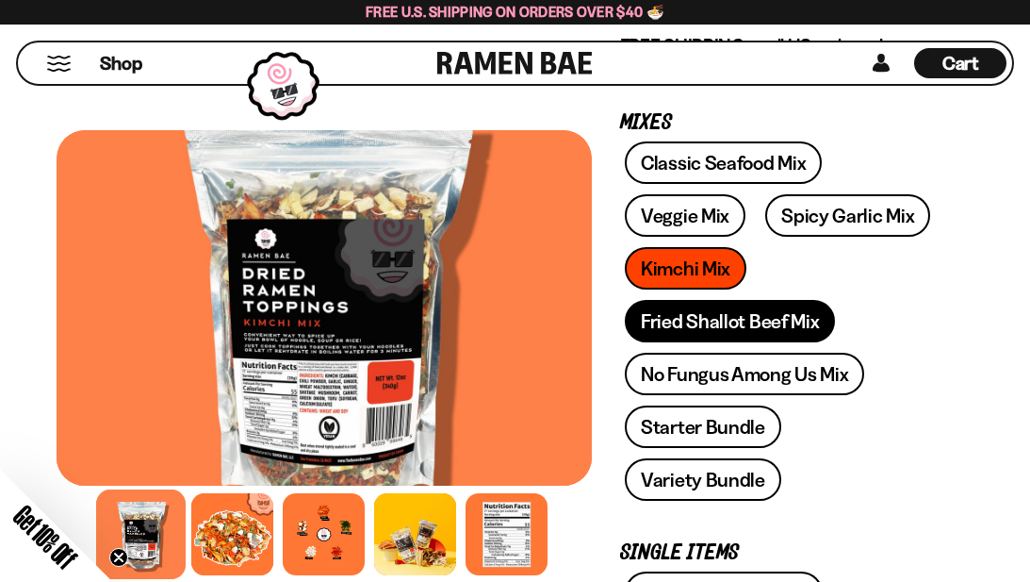
click at [770, 320] on link "Fried Shallot Beef Mix" at bounding box center [730, 321] width 210 height 42
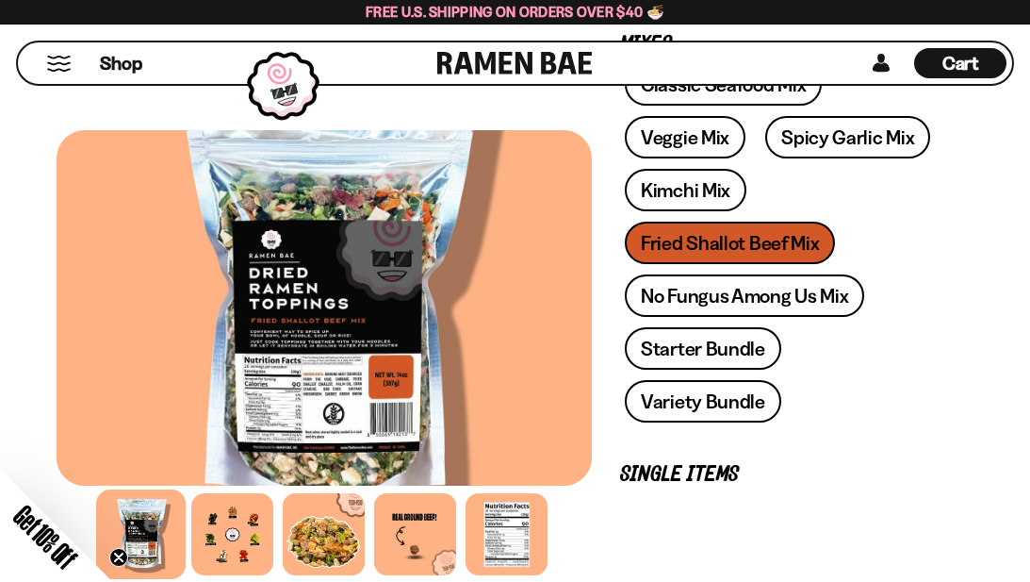
scroll to position [550, 0]
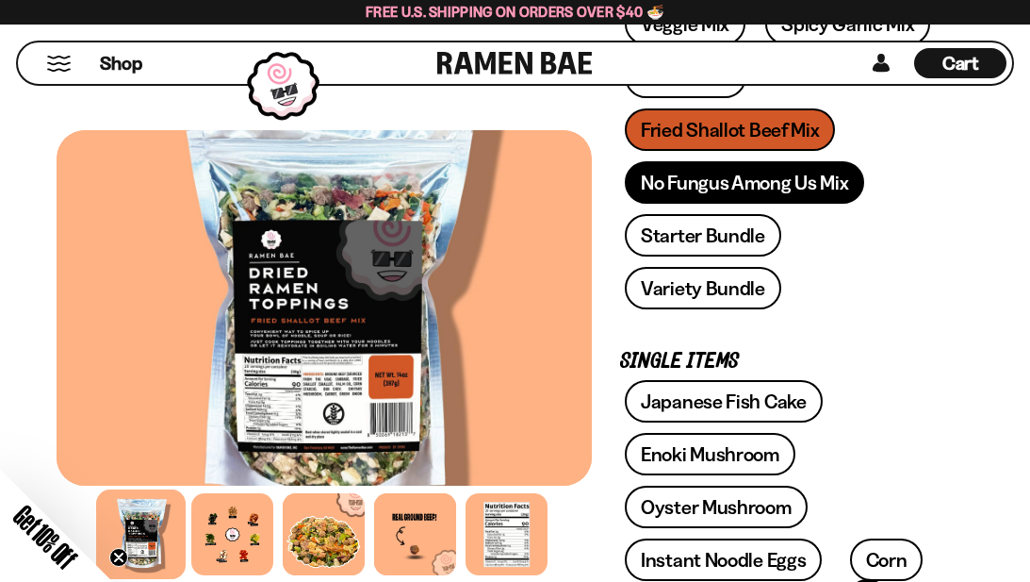
click at [710, 191] on link "No Fungus Among Us Mix" at bounding box center [744, 182] width 239 height 42
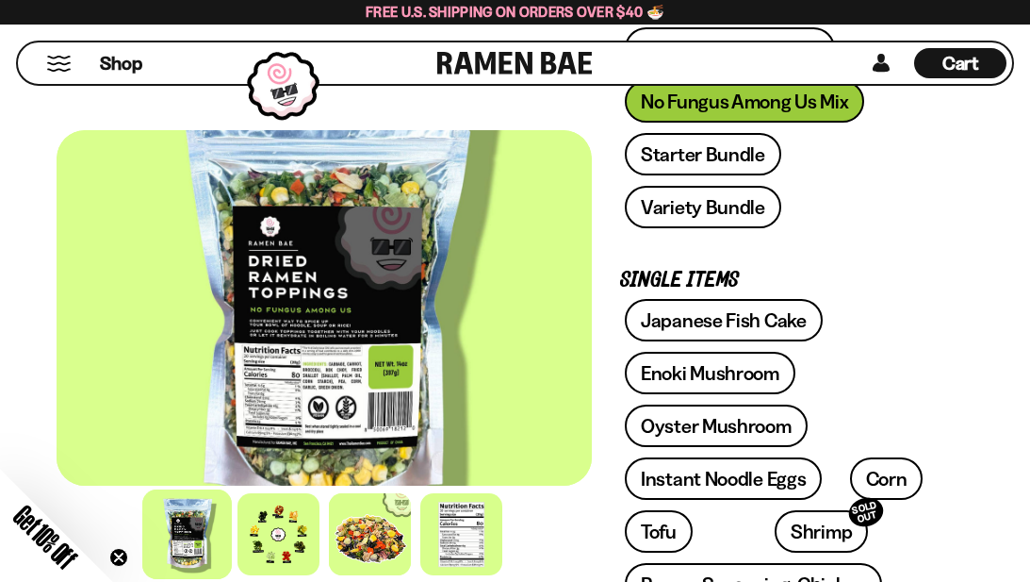
scroll to position [620, 0]
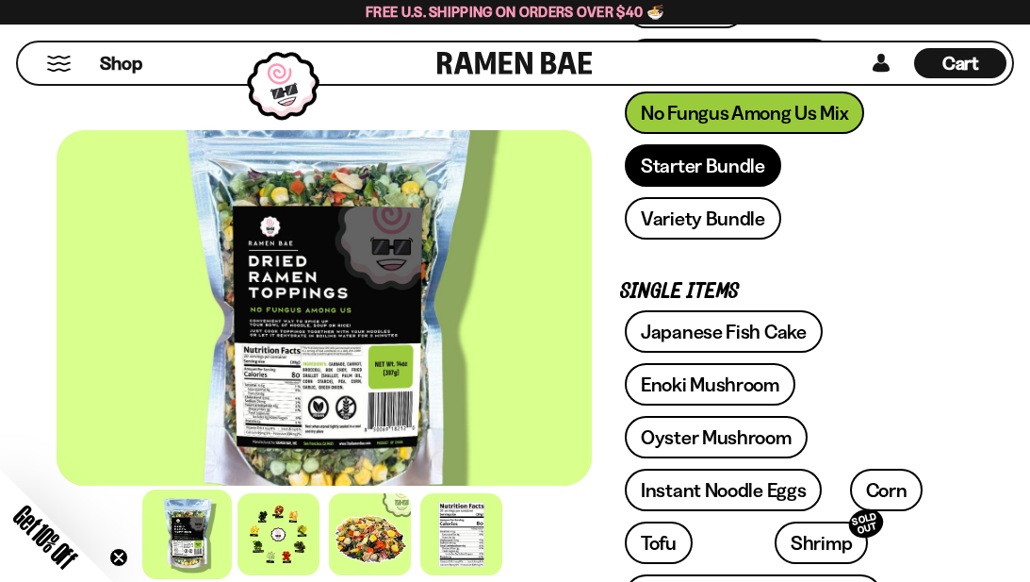
click at [720, 172] on link "Starter Bundle" at bounding box center [703, 165] width 156 height 42
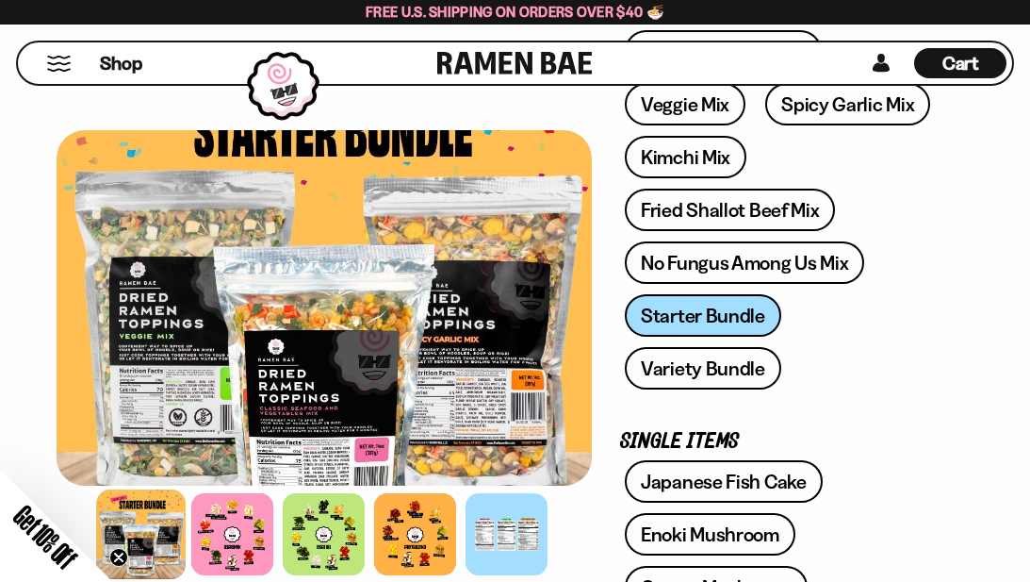
scroll to position [388, 0]
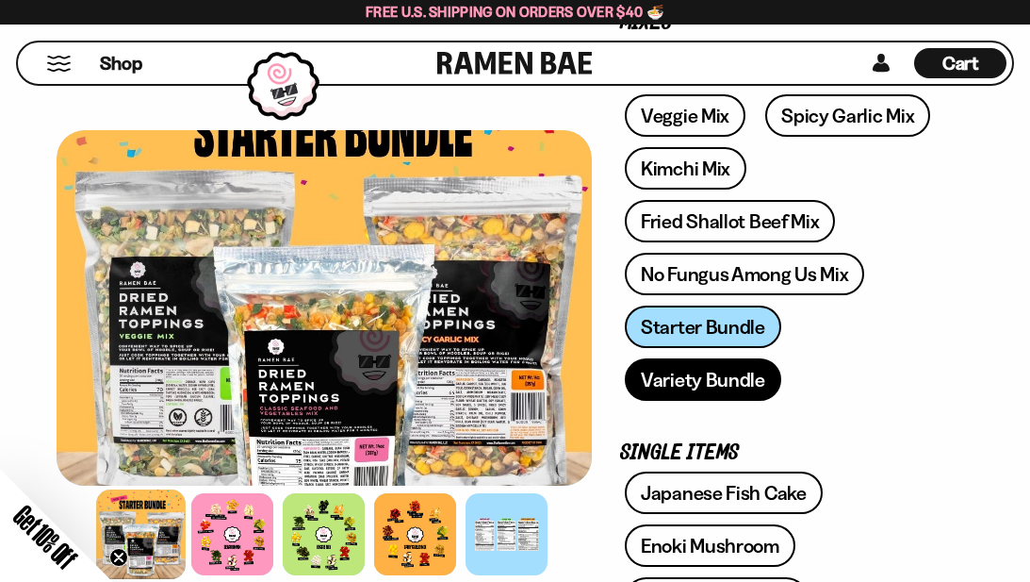
click at [781, 358] on link "Variety Bundle" at bounding box center [703, 379] width 156 height 42
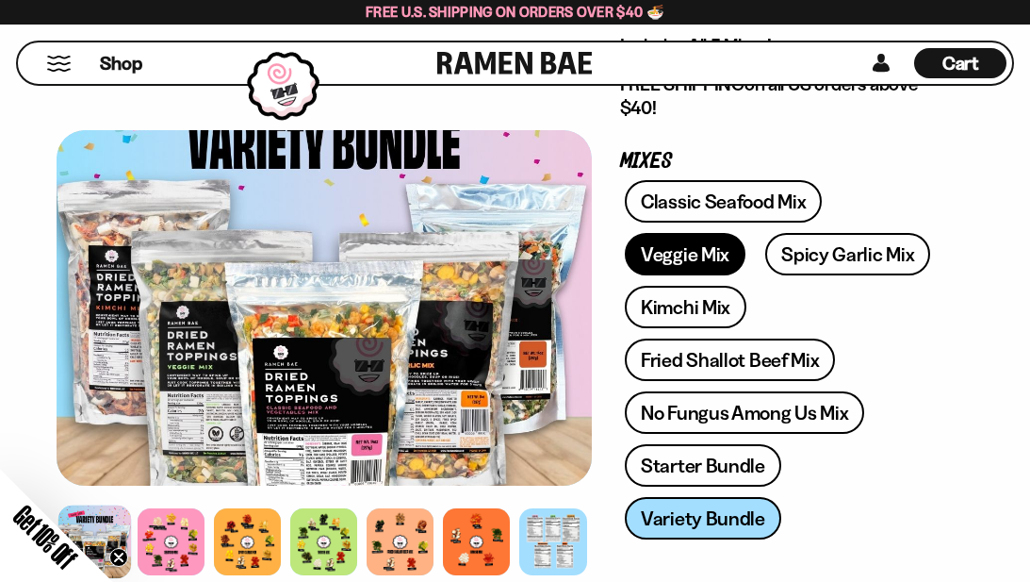
scroll to position [368, 0]
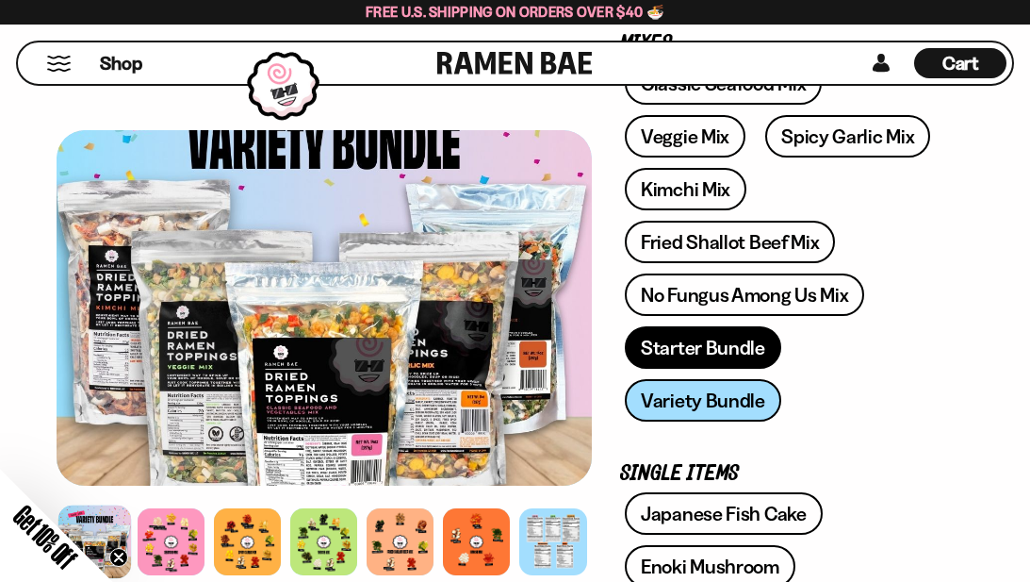
click at [693, 361] on link "Starter Bundle" at bounding box center [703, 347] width 156 height 42
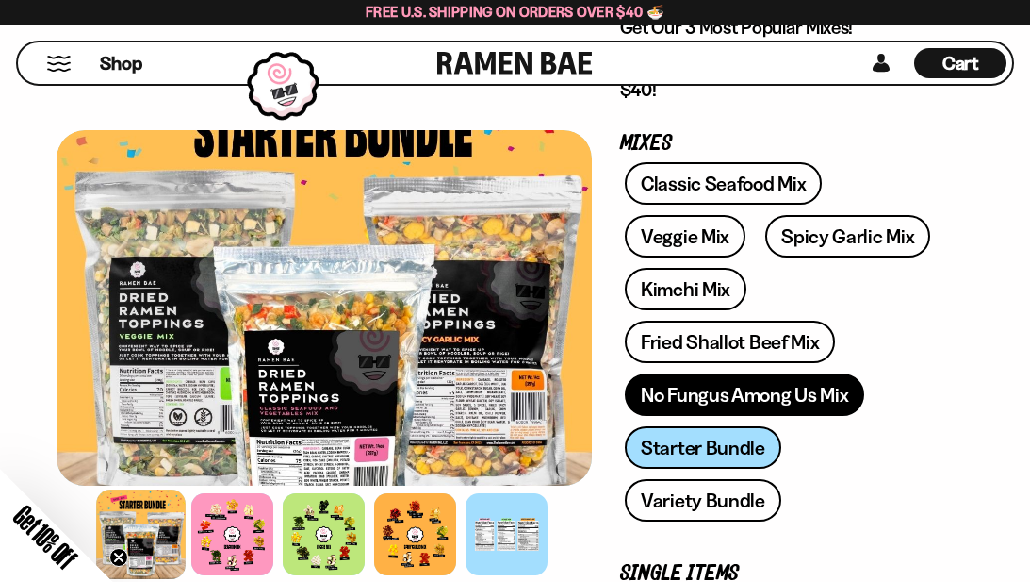
scroll to position [254, 0]
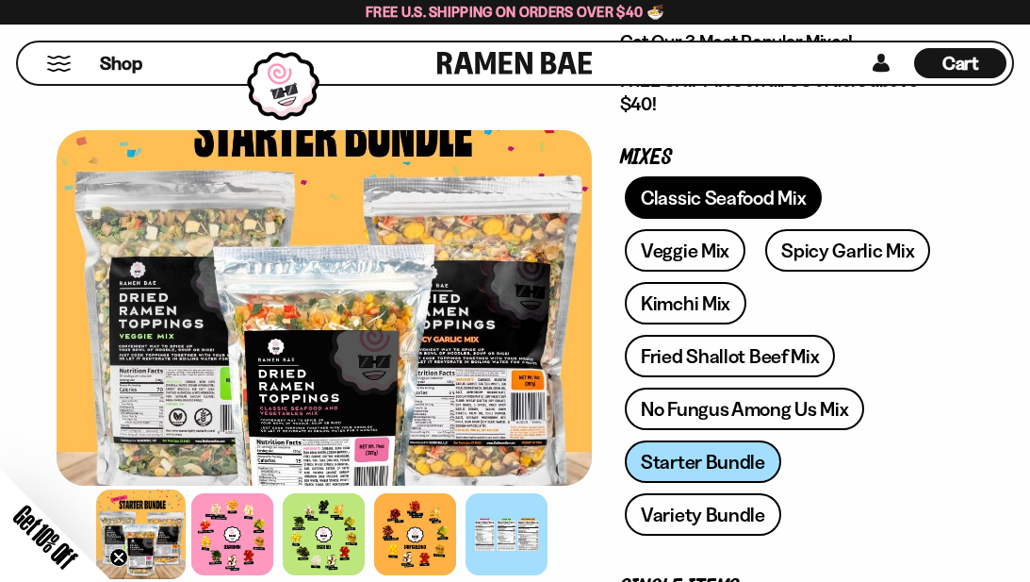
click at [712, 195] on link "Classic Seafood Mix" at bounding box center [723, 197] width 197 height 42
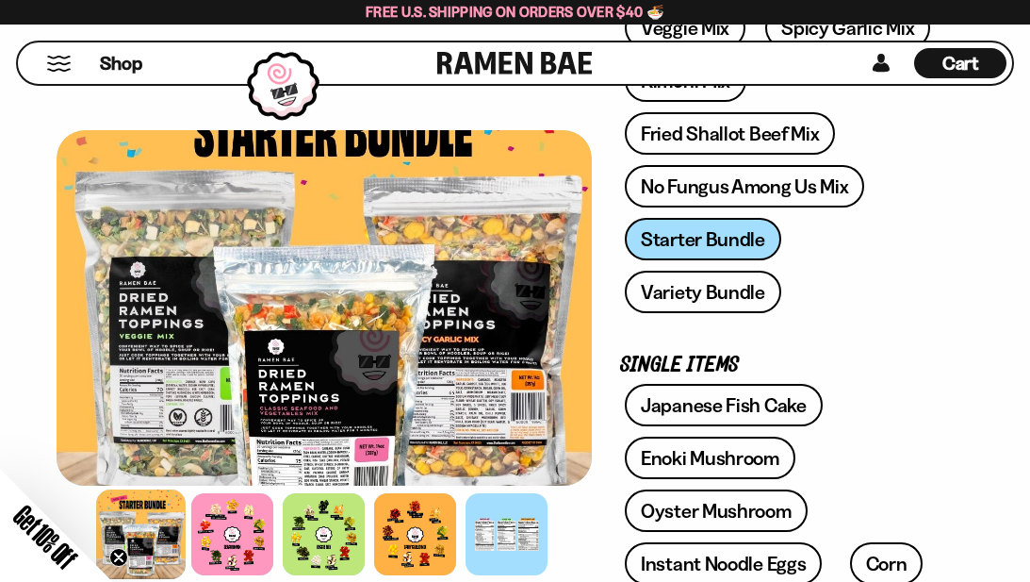
scroll to position [582, 0]
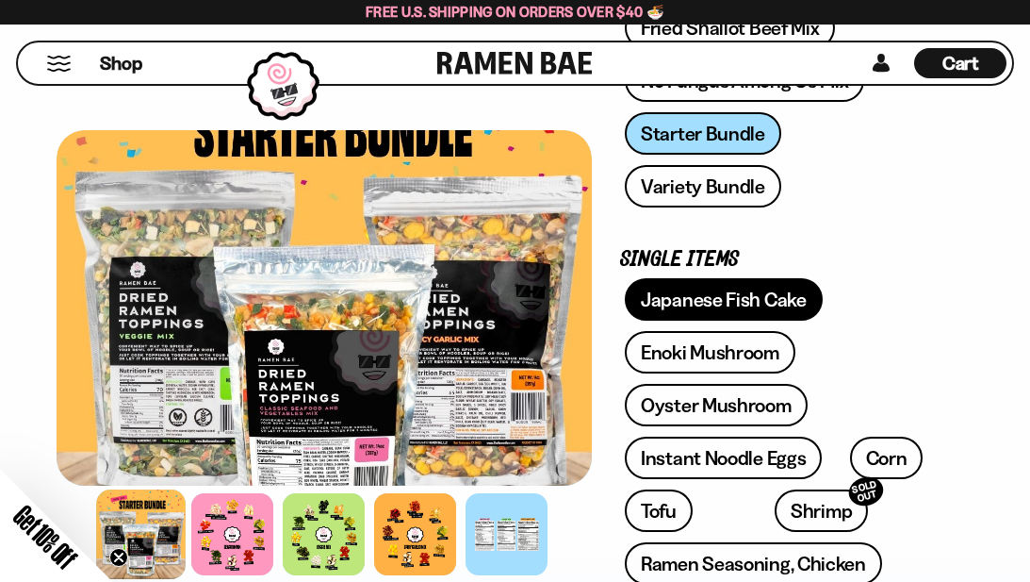
click at [747, 278] on link "Japanese Fish Cake" at bounding box center [724, 299] width 198 height 42
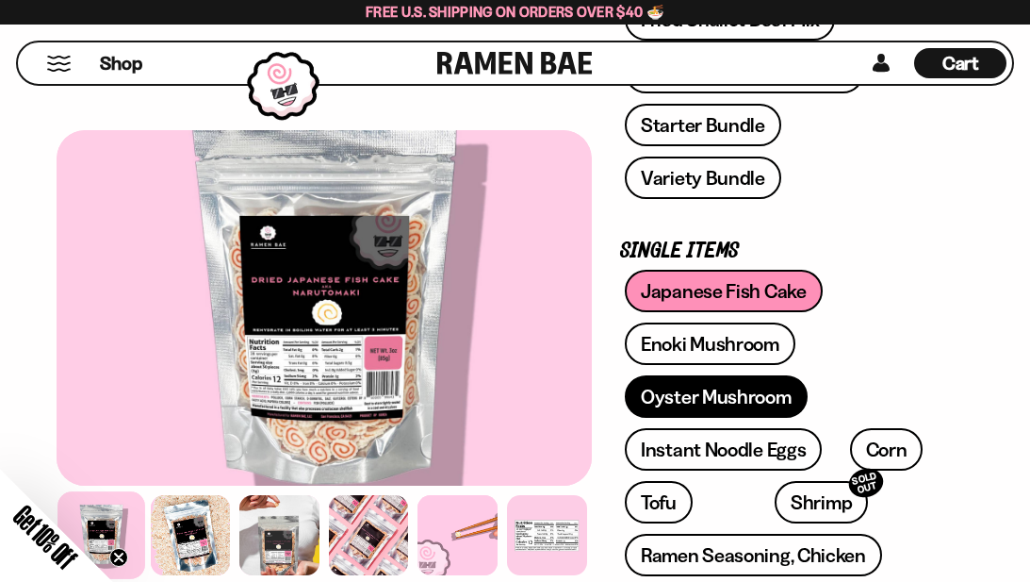
scroll to position [662, 0]
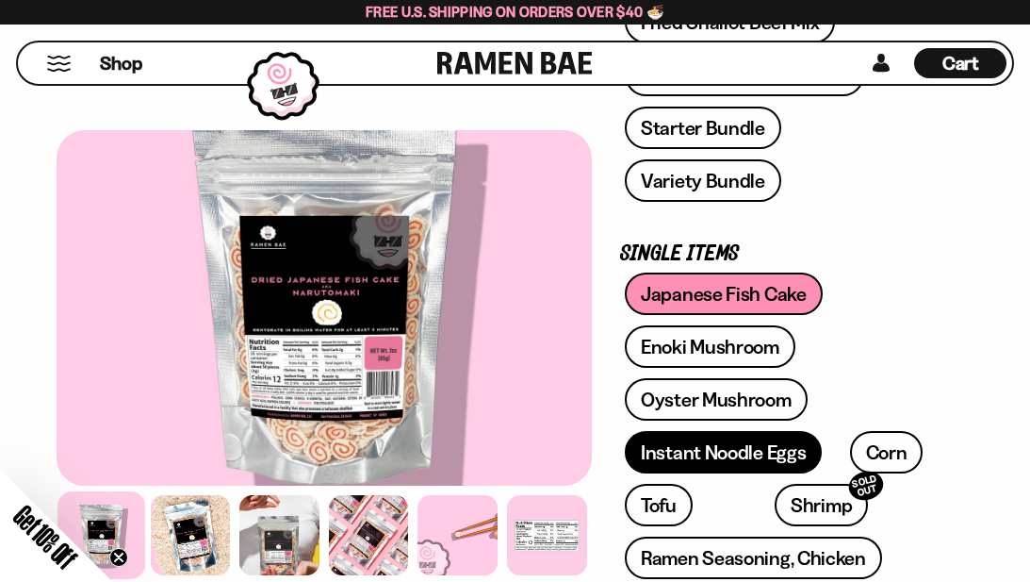
click at [712, 431] on link "Instant Noodle Eggs" at bounding box center [723, 452] width 197 height 42
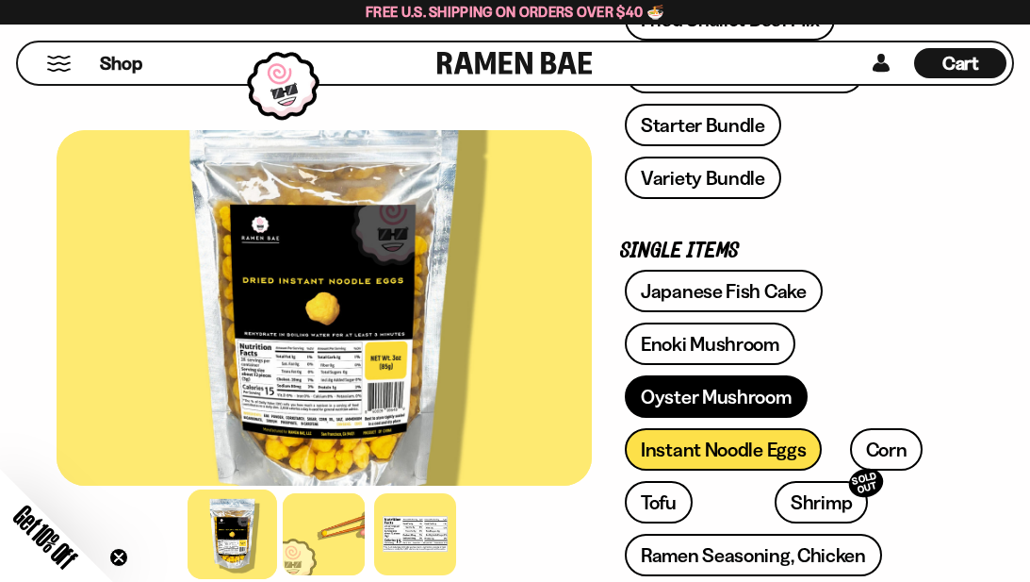
scroll to position [668, 0]
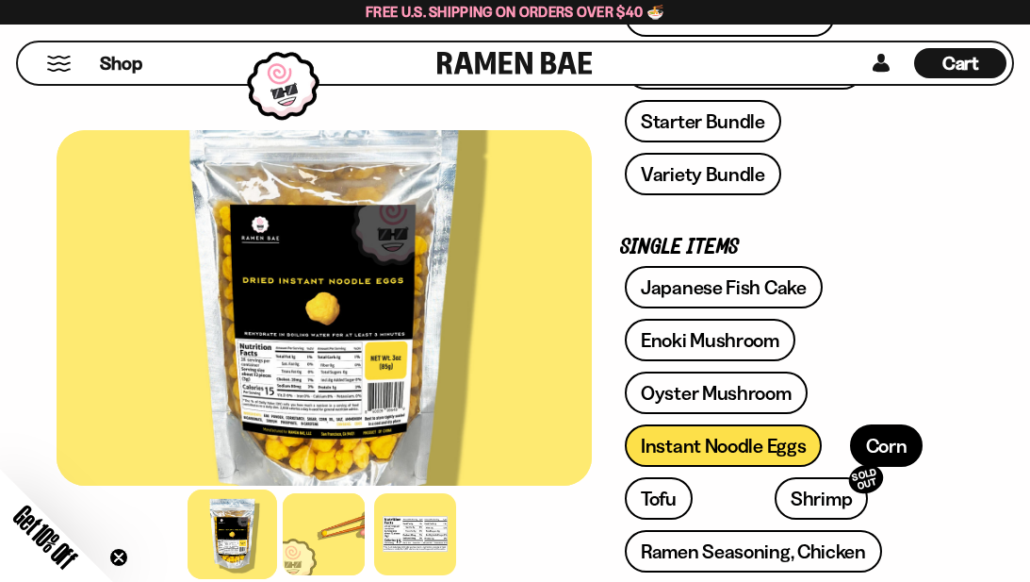
click at [881, 424] on link "Corn" at bounding box center [887, 445] width 74 height 42
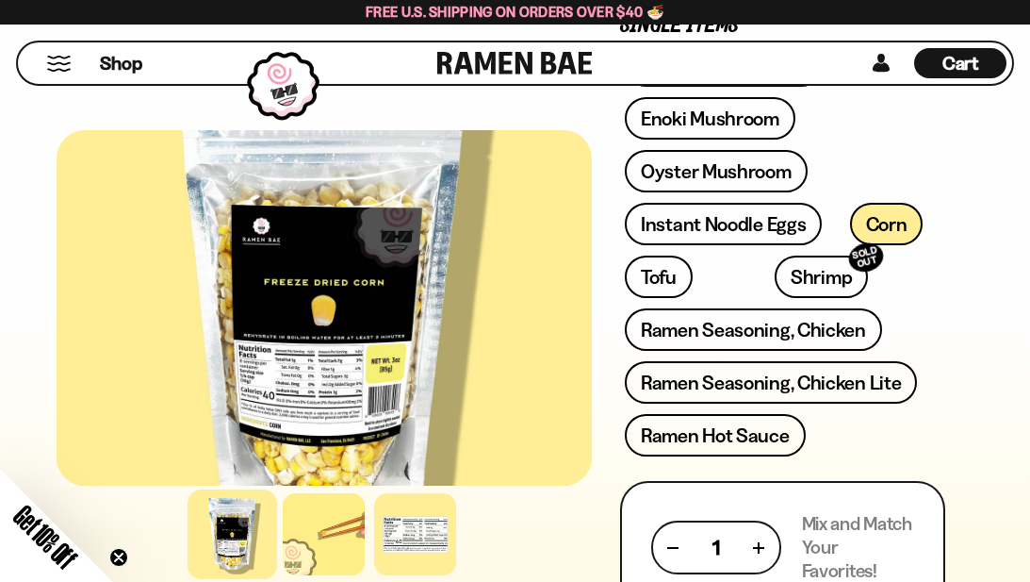
scroll to position [844, 0]
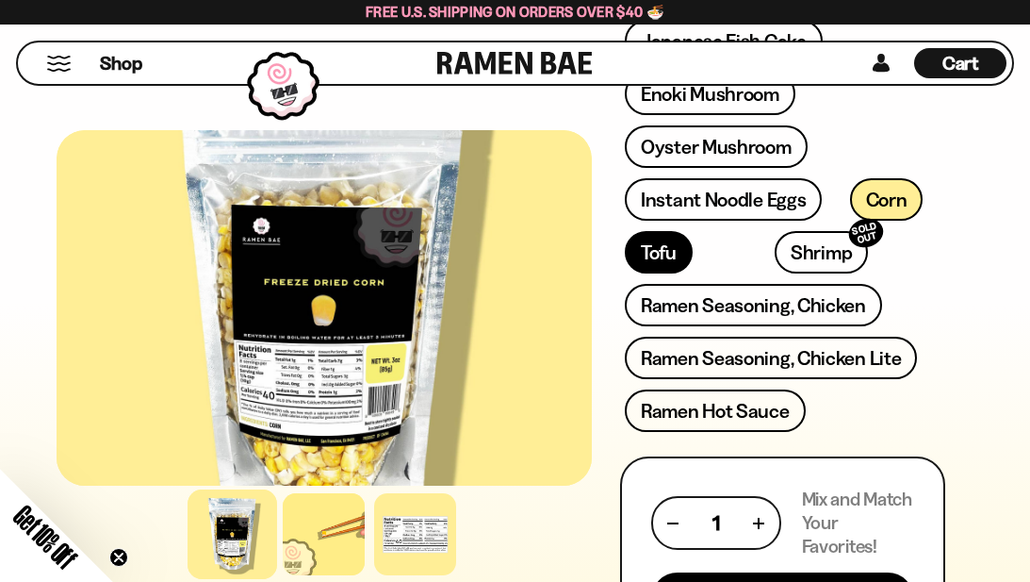
click at [662, 231] on link "Tofu" at bounding box center [659, 252] width 68 height 42
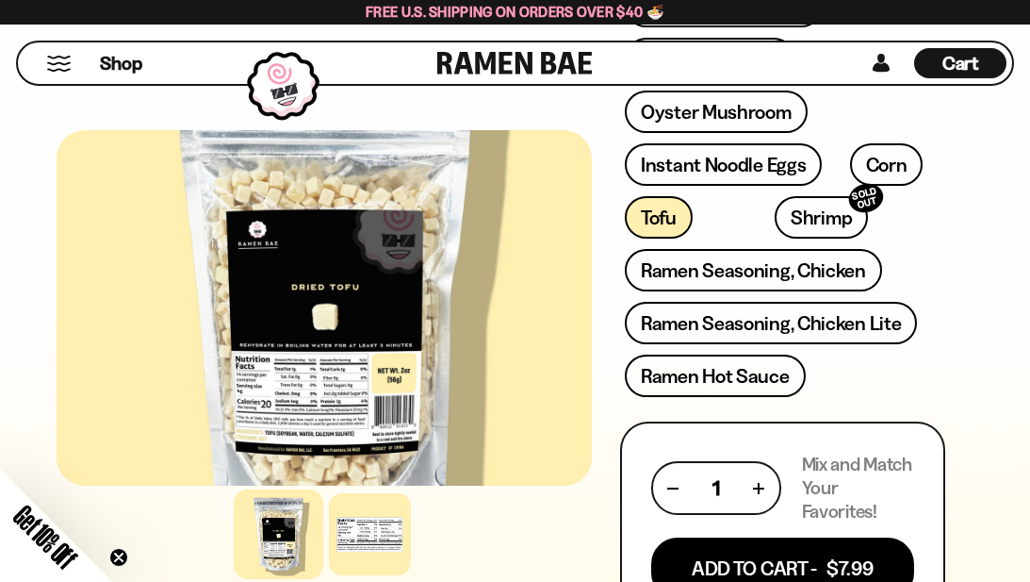
scroll to position [861, 0]
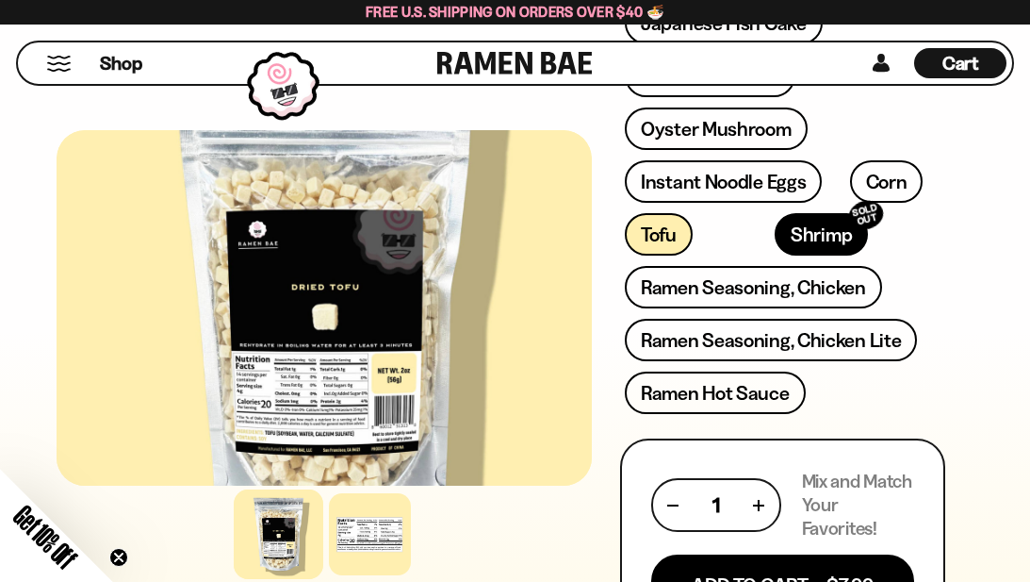
click at [775, 213] on link "Shrimp SOLD OUT" at bounding box center [821, 234] width 93 height 42
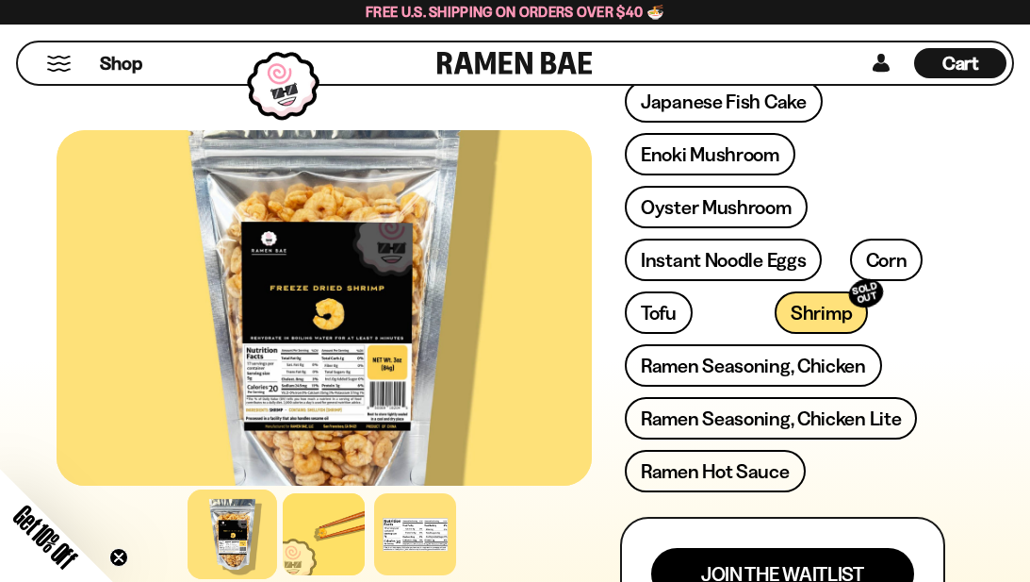
scroll to position [777, 0]
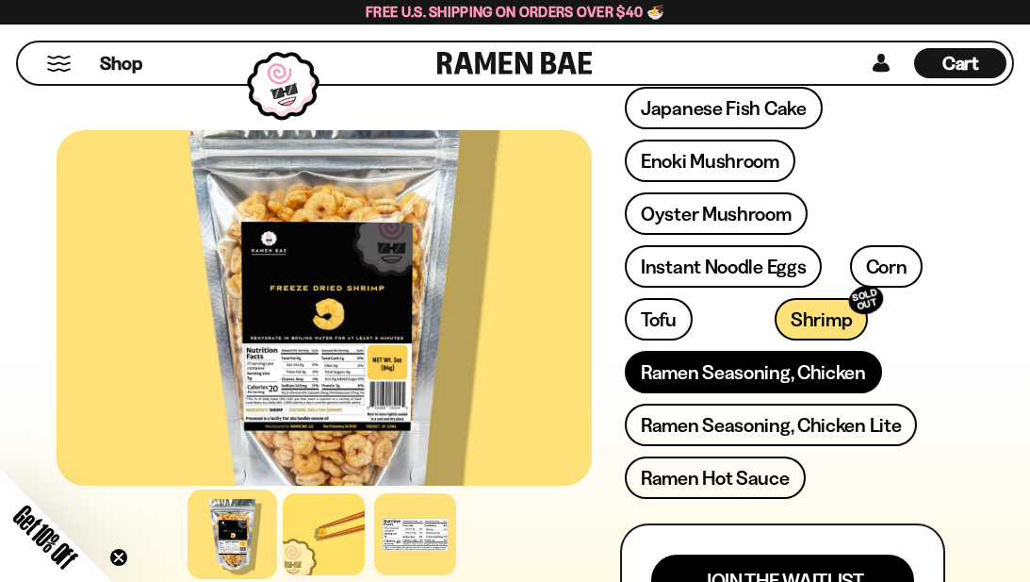
click at [703, 351] on link "Ramen Seasoning, Chicken" at bounding box center [753, 372] width 257 height 42
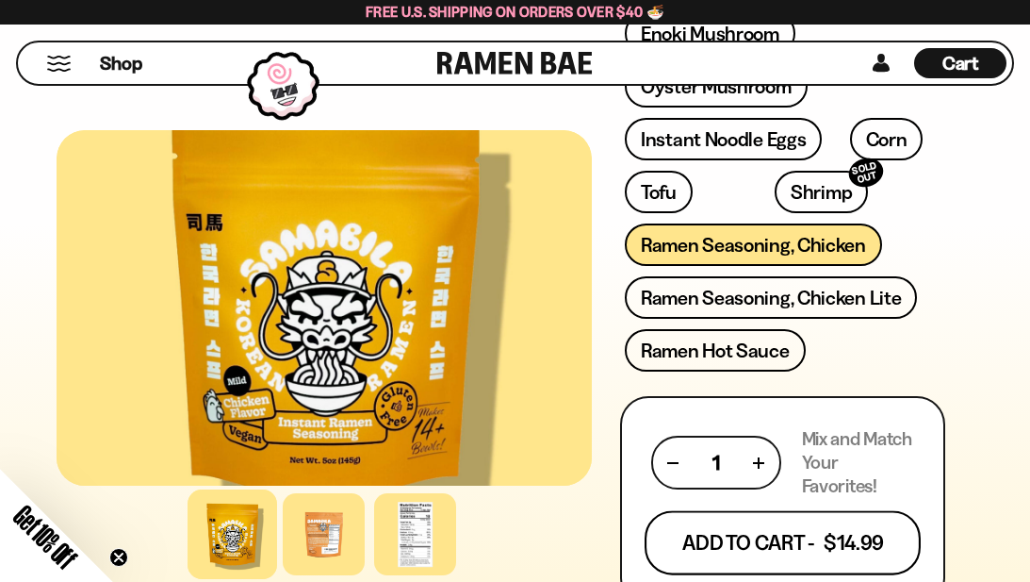
scroll to position [1042, 0]
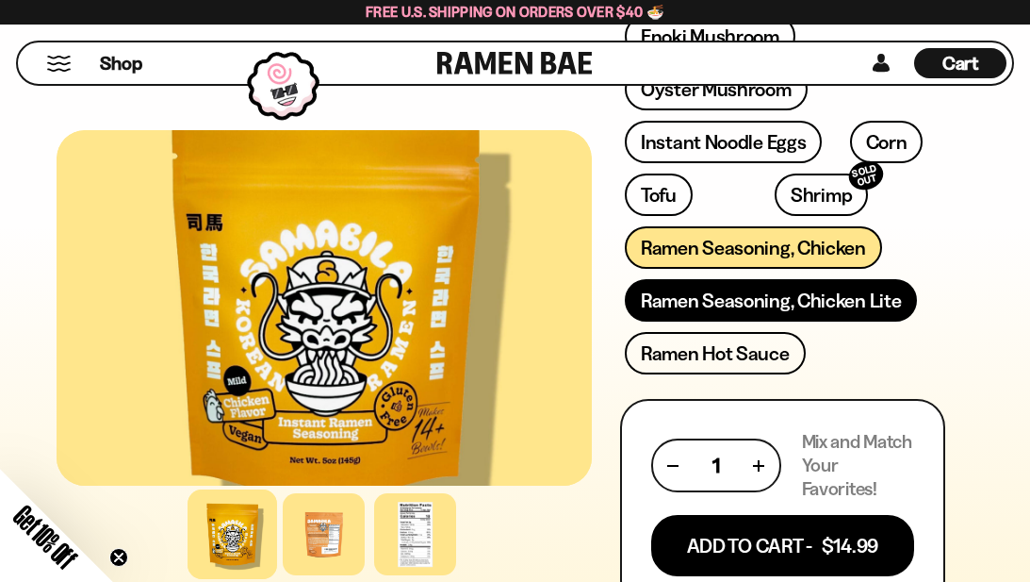
click at [797, 279] on link "Ramen Seasoning, Chicken Lite" at bounding box center [771, 300] width 292 height 42
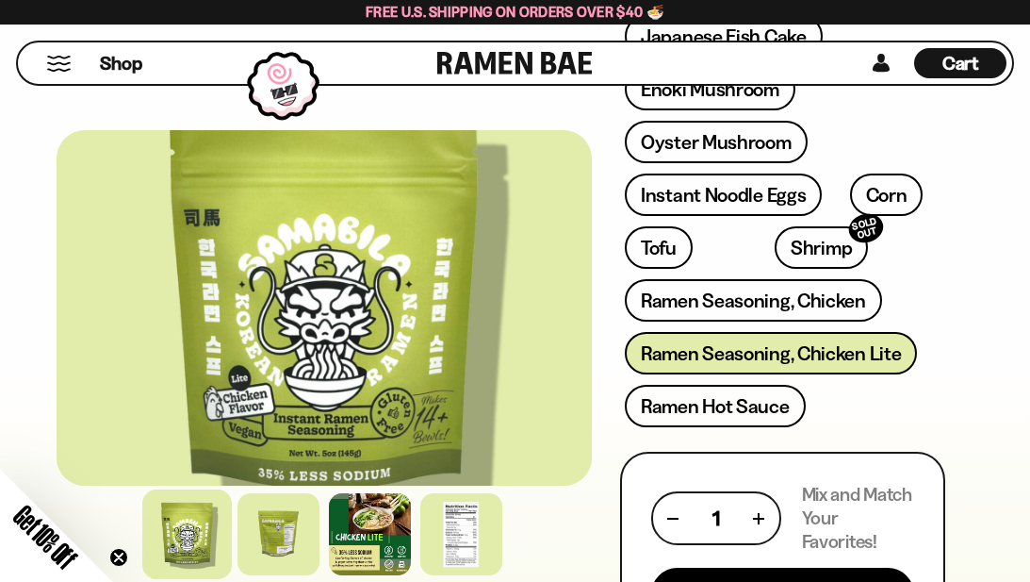
scroll to position [997, 0]
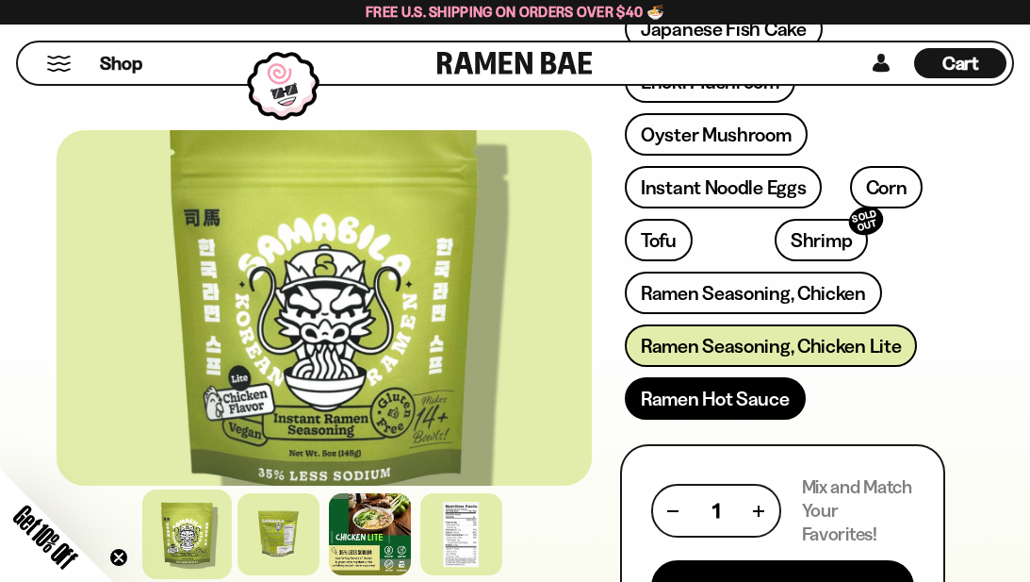
click at [745, 377] on link "Ramen Hot Sauce" at bounding box center [715, 398] width 181 height 42
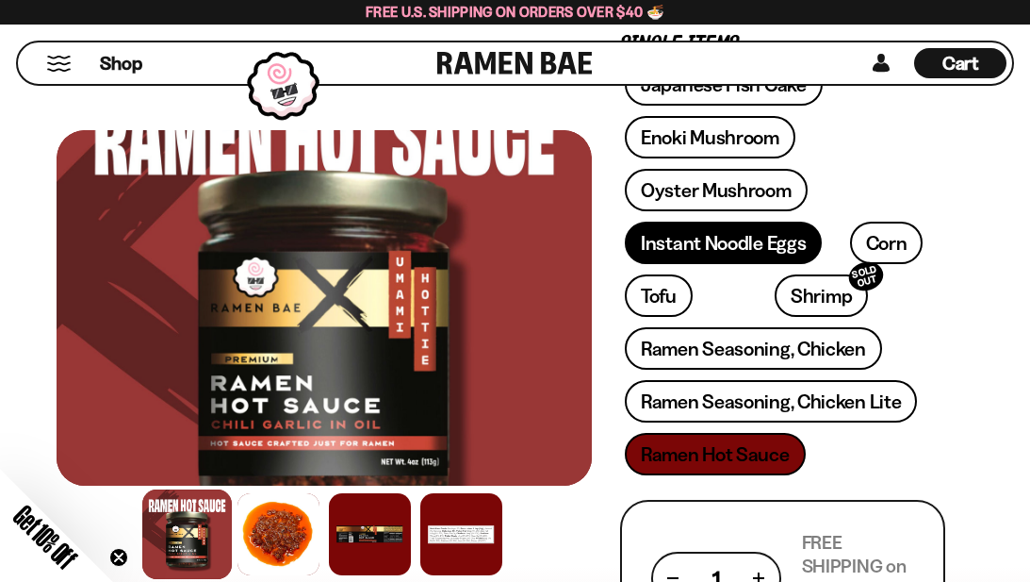
scroll to position [814, 0]
